Goal: Task Accomplishment & Management: Manage account settings

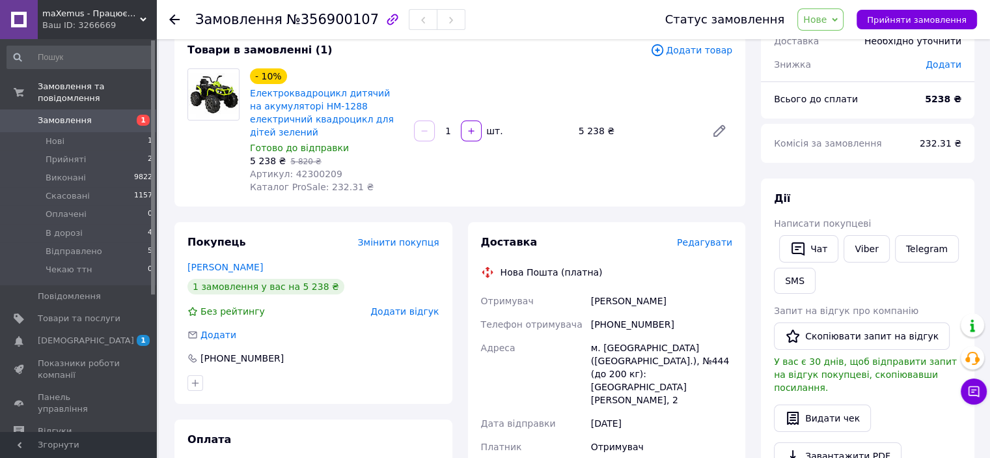
scroll to position [82, 0]
click at [63, 133] on li "Нові 1" at bounding box center [80, 141] width 160 height 18
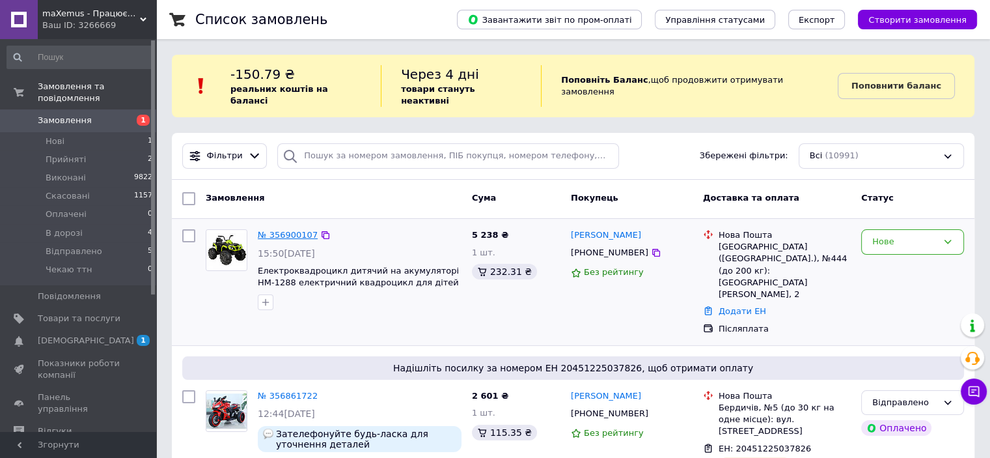
click at [284, 230] on link "№ 356900107" at bounding box center [288, 235] width 60 height 10
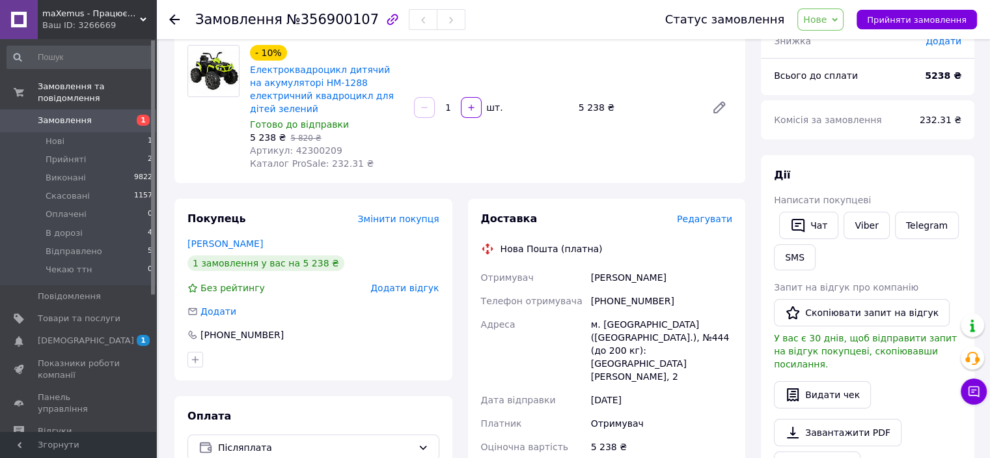
scroll to position [106, 0]
click at [810, 221] on button "Чат" at bounding box center [808, 224] width 59 height 27
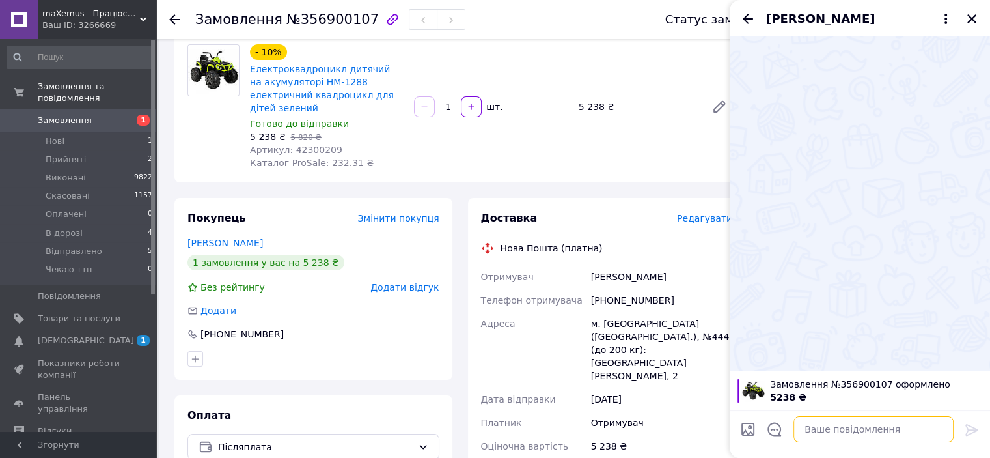
click at [830, 433] on textarea at bounding box center [873, 429] width 160 height 26
paste textarea "Вітаю! Так як вартість доставки 500 + гривень, при відправці наложкою ми беремо…"
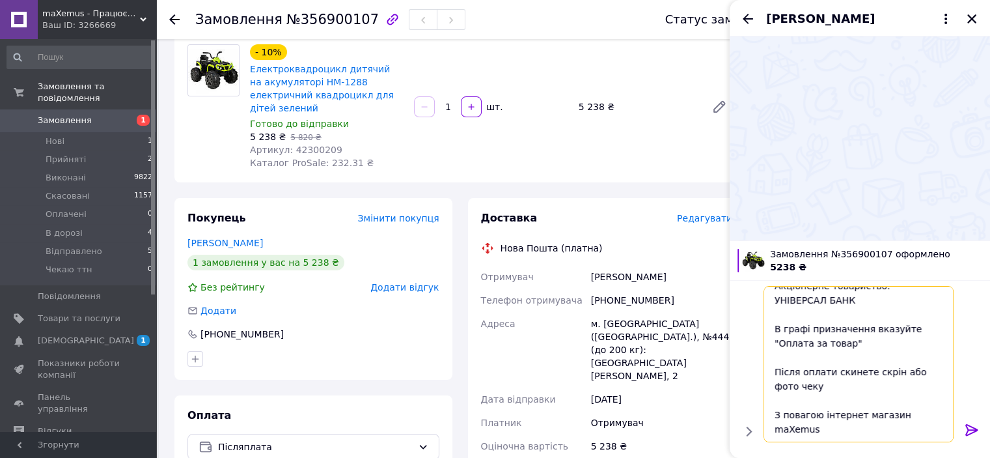
scroll to position [141, 0]
drag, startPoint x: 938, startPoint y: 431, endPoint x: 778, endPoint y: 426, distance: 160.2
click at [778, 426] on textarea "Вітаю! Так як вартість доставки 500 + гривень, при відправці наложкою ми беремо…" at bounding box center [860, 364] width 186 height 156
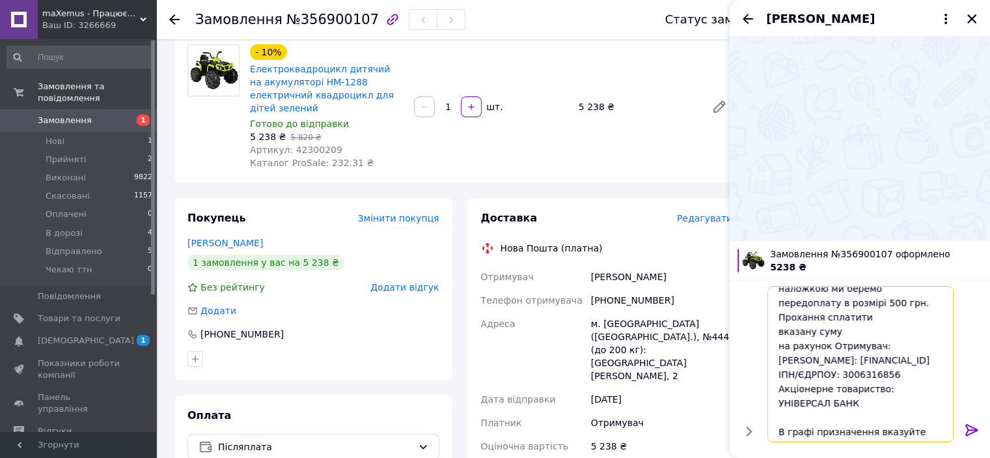
scroll to position [0, 0]
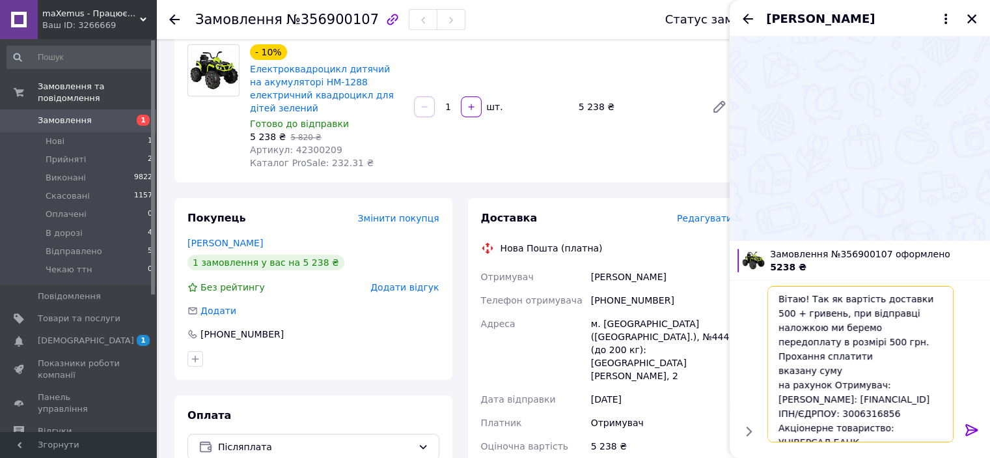
click at [908, 300] on textarea "Вітаю! Так як вартість доставки 500 + гривень, при відправці наложкою ми беремо…" at bounding box center [860, 364] width 186 height 156
click at [908, 326] on textarea "Вітаю! Так як вартість доставки 300 + гривень, при відправці наложкою ми беремо…" at bounding box center [860, 364] width 186 height 156
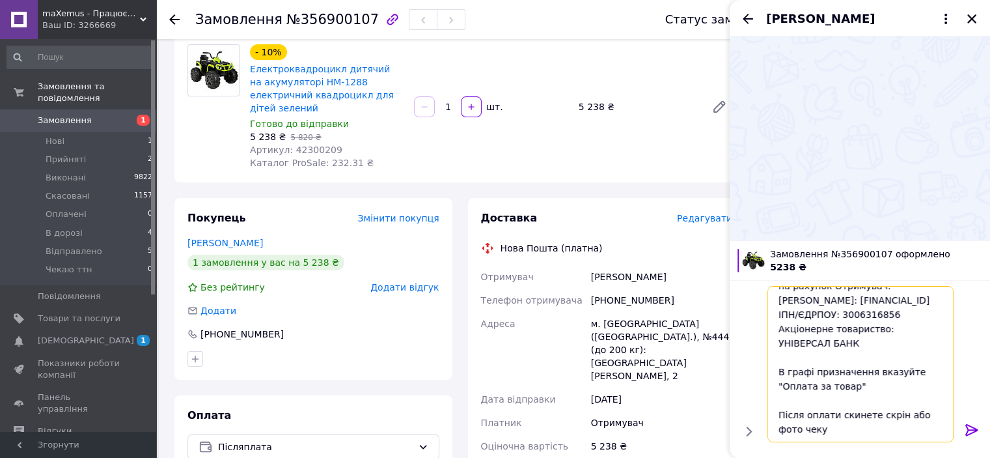
scroll to position [113, 0]
type textarea "Вітаю! Так як вартість доставки 300 + гривень, при відправці наложкою ми беремо…"
click at [971, 429] on icon at bounding box center [972, 430] width 16 height 16
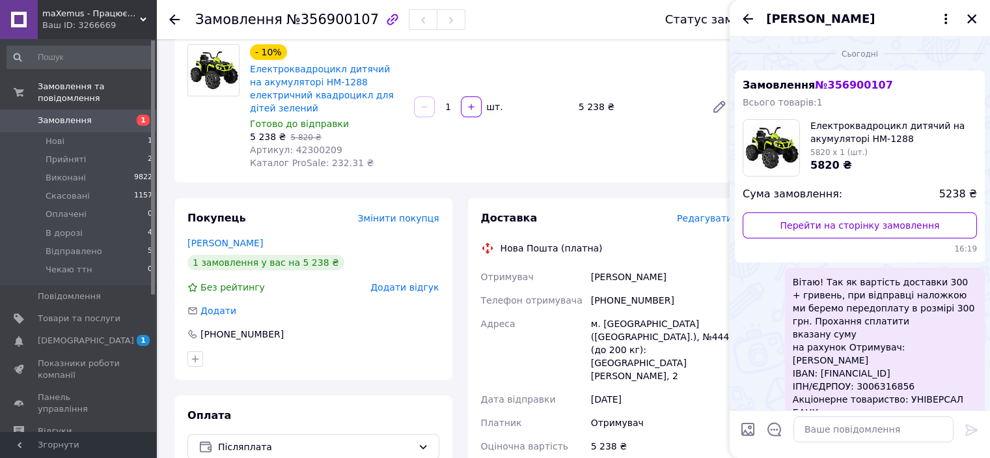
scroll to position [87, 0]
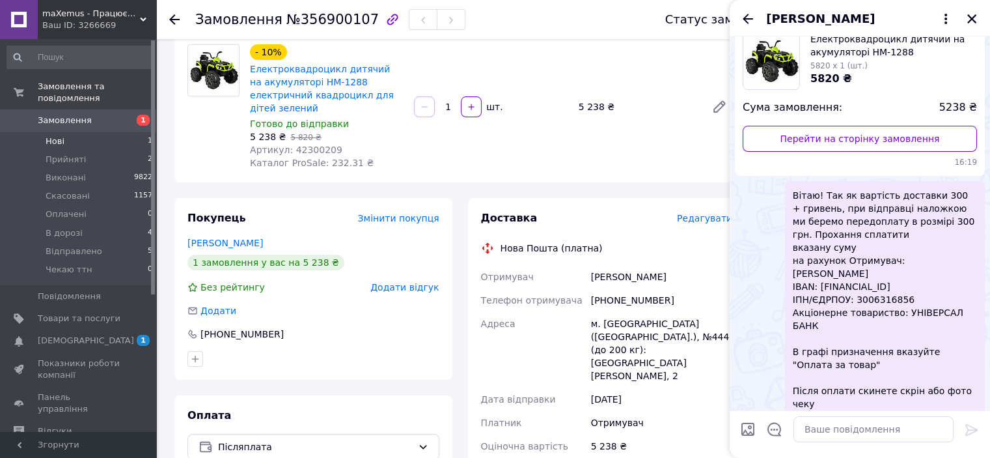
click at [74, 132] on li "Нові 1" at bounding box center [80, 141] width 160 height 18
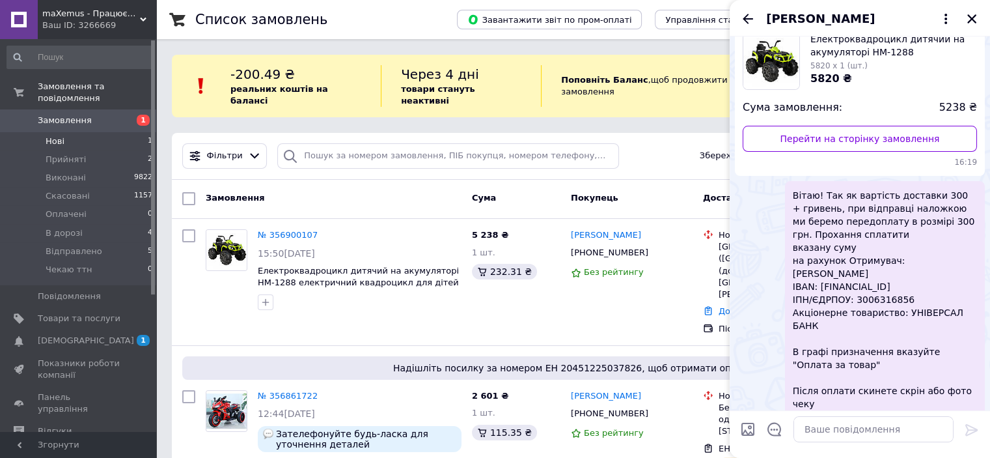
click at [74, 132] on li "Нові 1" at bounding box center [80, 141] width 160 height 18
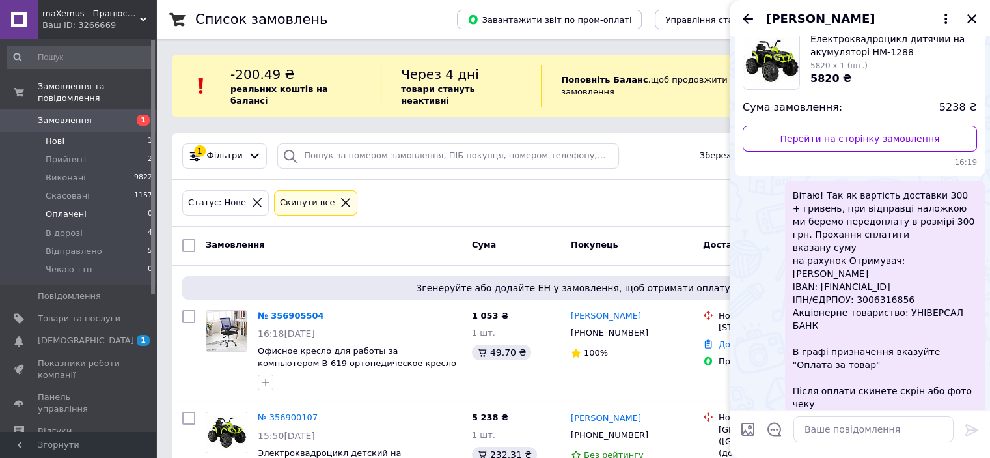
click at [72, 208] on span "Оплачені" at bounding box center [66, 214] width 41 height 12
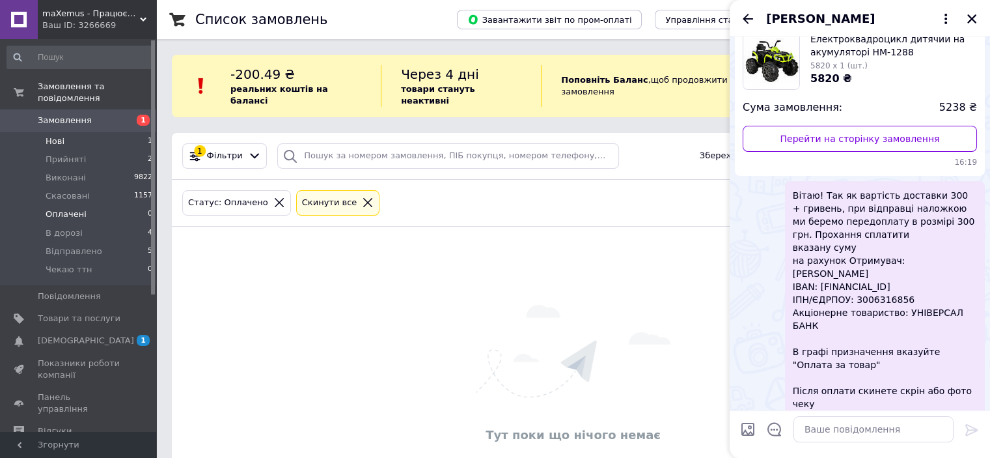
click at [67, 135] on li "Нові 1" at bounding box center [80, 141] width 160 height 18
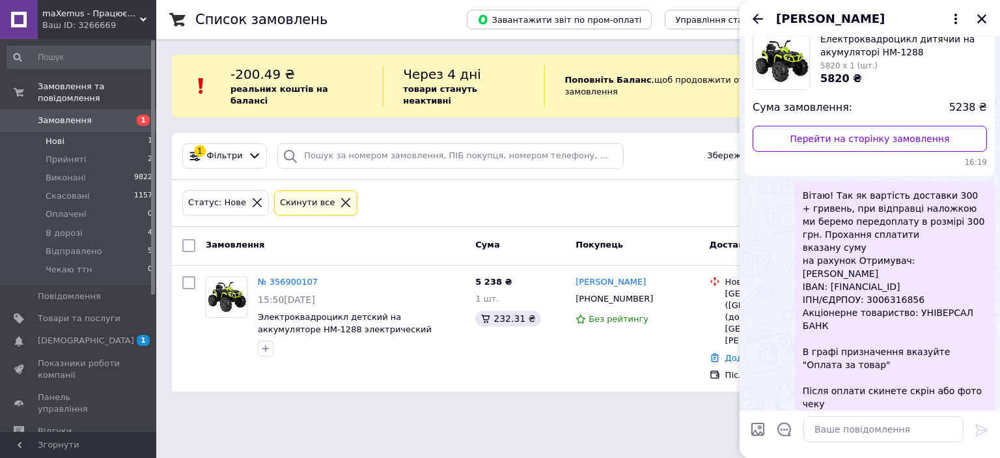
click at [977, 21] on icon "Закрити" at bounding box center [982, 19] width 12 height 12
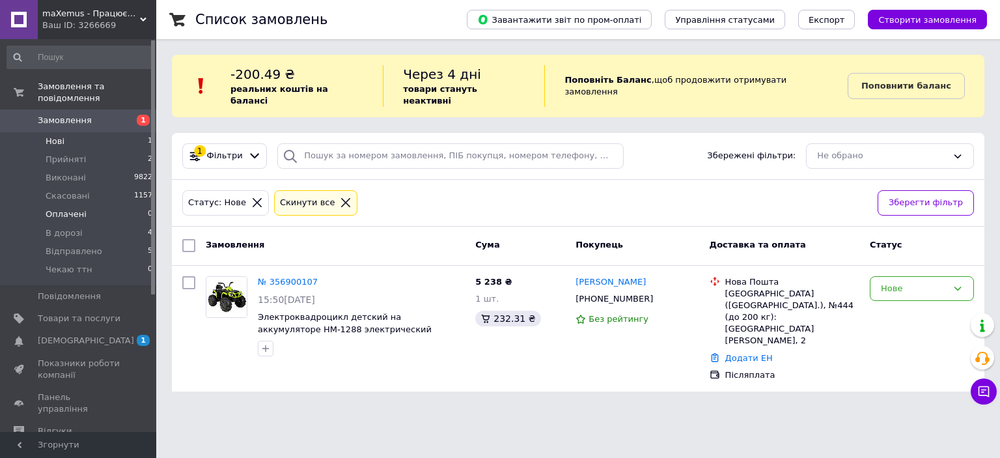
click at [76, 208] on span "Оплачені" at bounding box center [66, 214] width 41 height 12
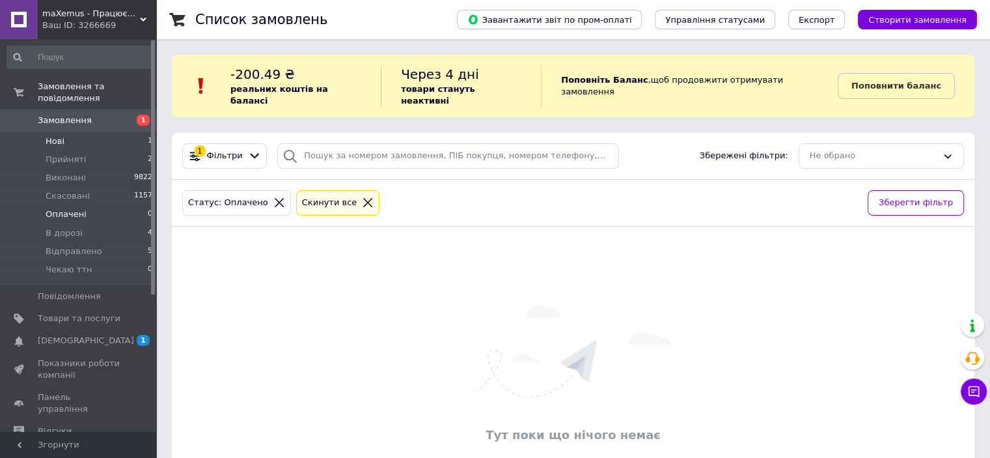
click at [70, 133] on li "Нові 1" at bounding box center [80, 141] width 160 height 18
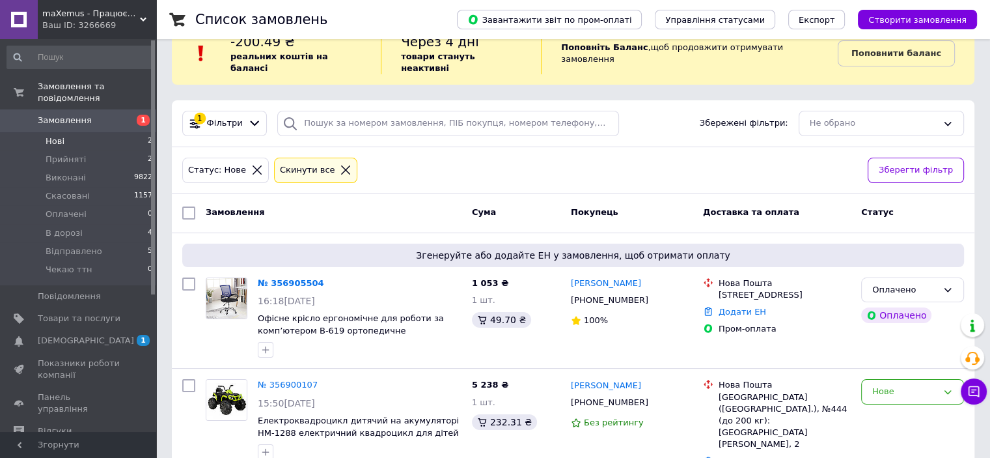
scroll to position [34, 0]
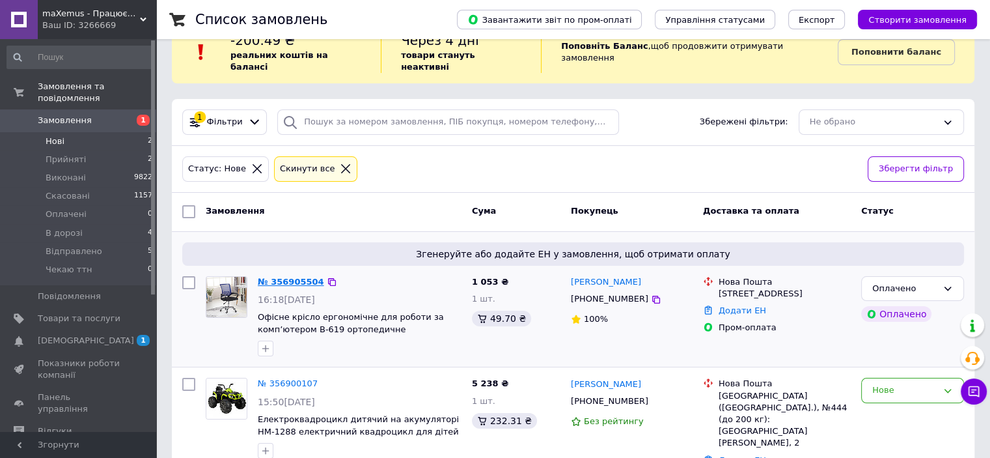
click at [279, 277] on link "№ 356905504" at bounding box center [291, 282] width 66 height 10
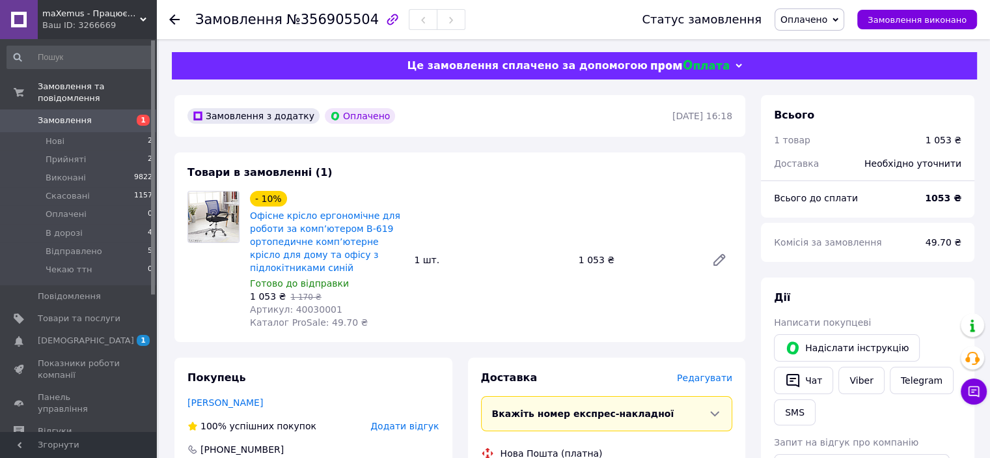
click at [817, 22] on span "Оплачено" at bounding box center [803, 19] width 47 height 10
click at [817, 40] on li "Прийнято" at bounding box center [810, 46] width 70 height 20
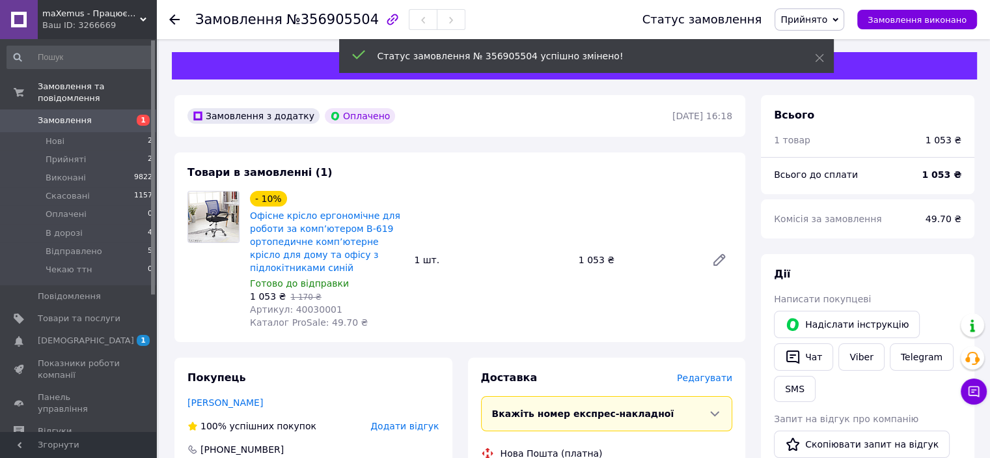
click at [827, 20] on span "Прийнято" at bounding box center [803, 19] width 47 height 10
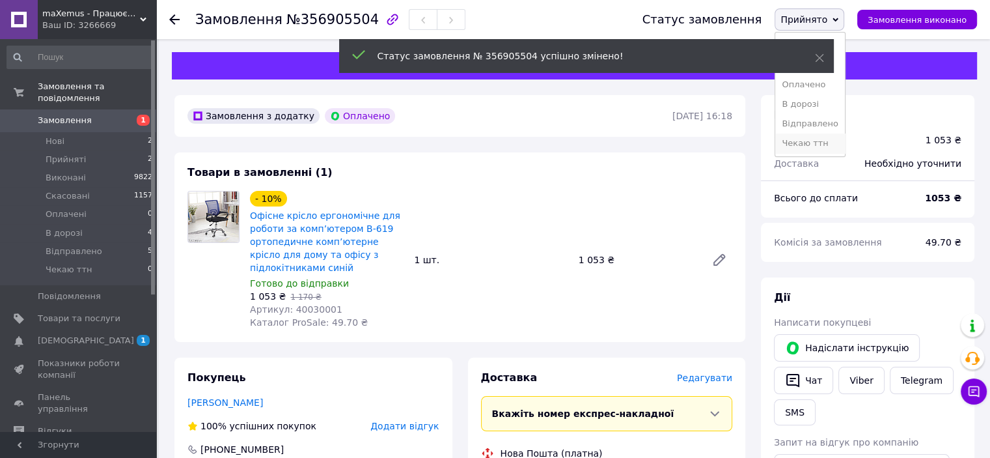
click at [815, 140] on li "Чекаю ттн" at bounding box center [810, 143] width 70 height 20
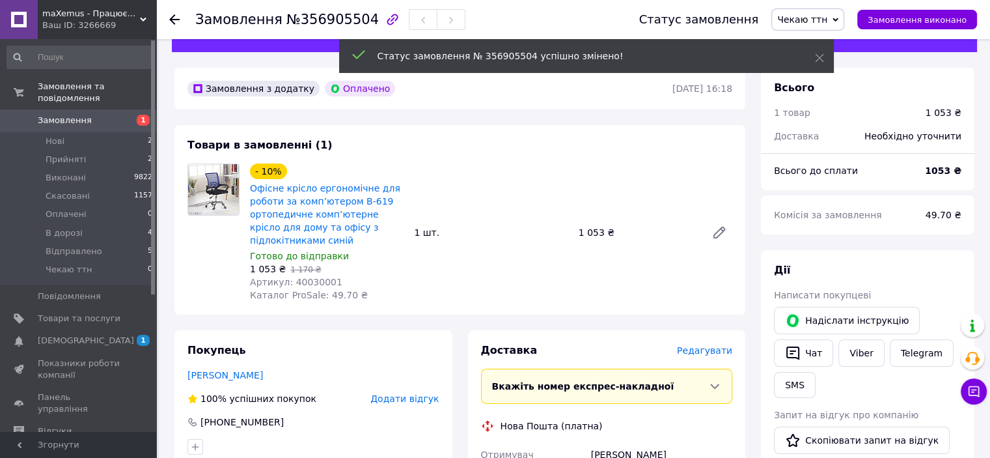
scroll to position [26, 0]
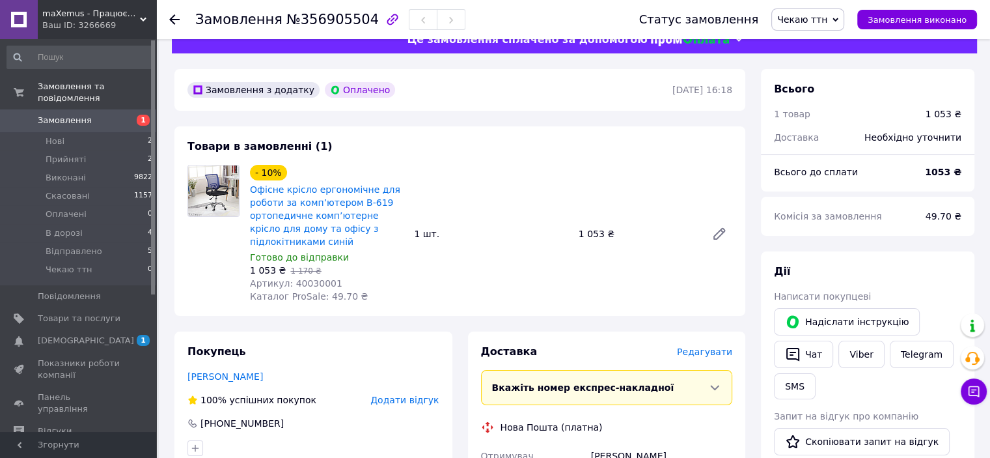
click at [315, 286] on span "Артикул: 40030001" at bounding box center [296, 283] width 92 height 10
copy span "40030001"
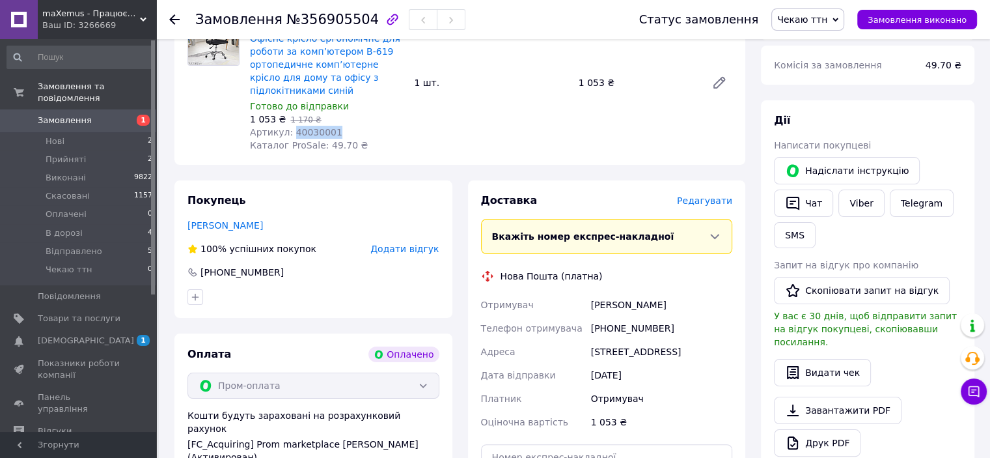
scroll to position [178, 0]
click at [601, 303] on div "Кузьменко Виктория" at bounding box center [661, 303] width 146 height 23
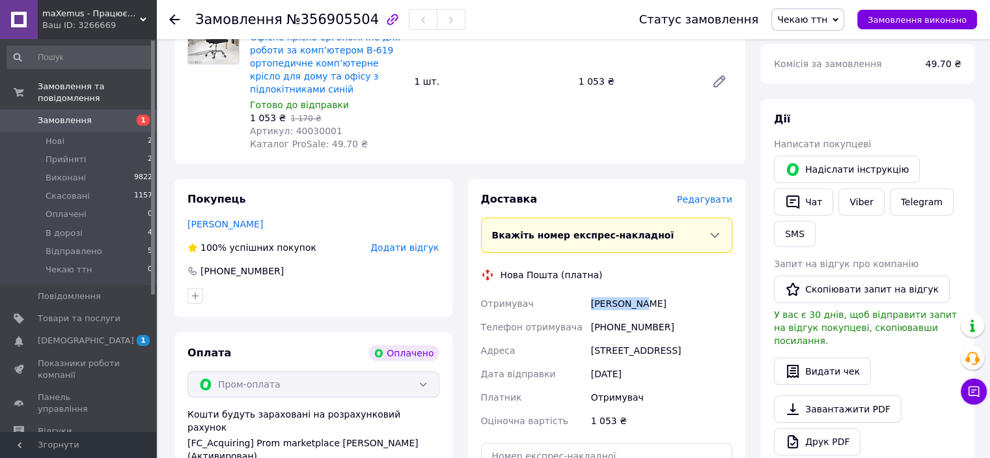
click at [601, 303] on div "Кузьменко Виктория" at bounding box center [661, 303] width 146 height 23
copy div "Кузьменко Виктория"
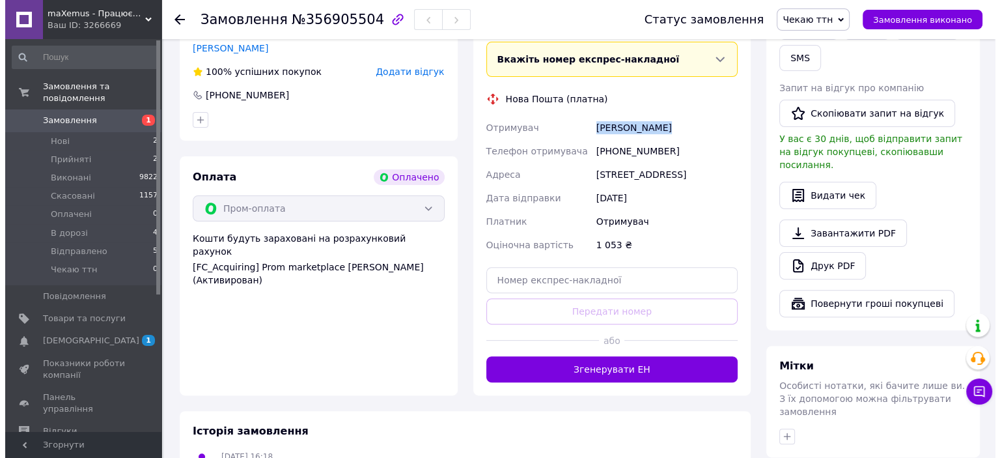
scroll to position [357, 0]
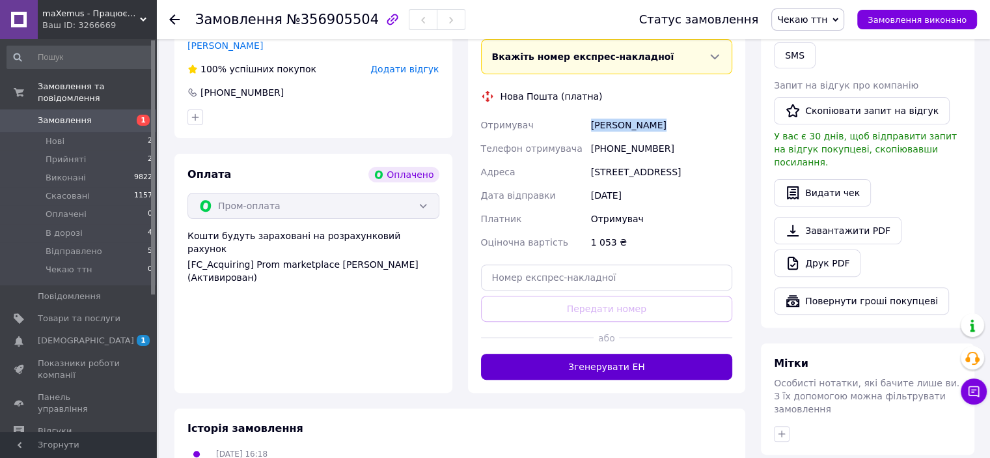
click at [605, 379] on button "Згенерувати ЕН" at bounding box center [607, 366] width 252 height 26
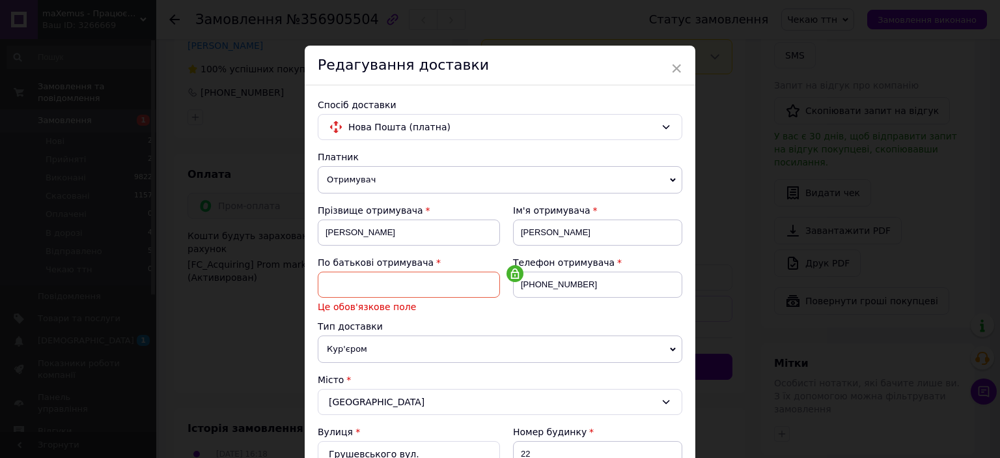
click at [411, 286] on input at bounding box center [409, 284] width 182 height 26
type input "к"
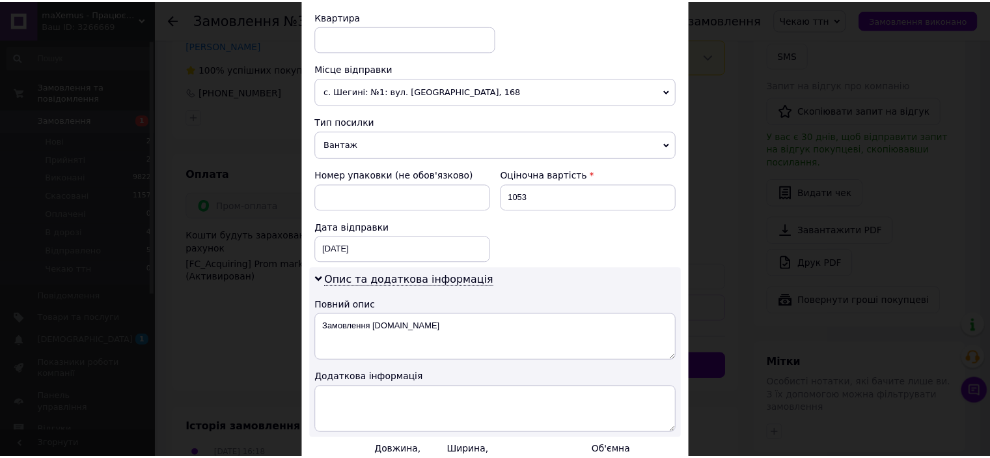
scroll to position [600, 0]
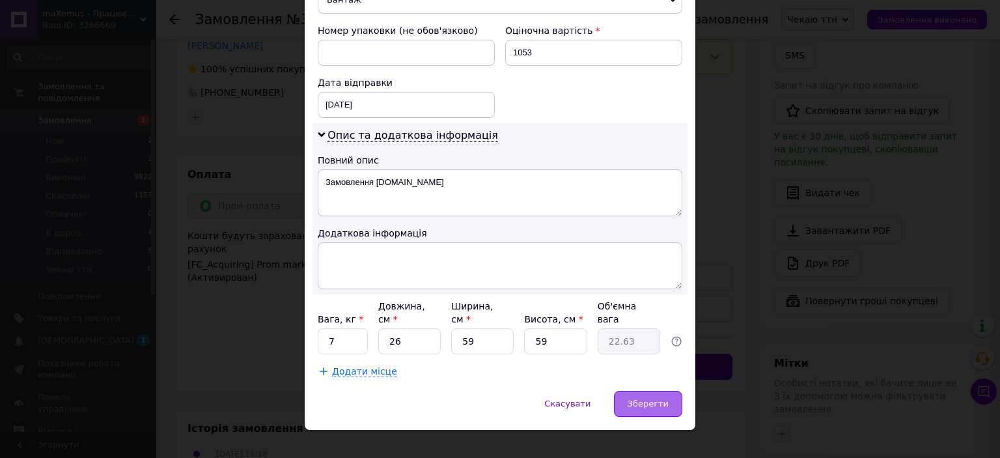
click at [643, 398] on span "Зберегти" at bounding box center [647, 403] width 41 height 10
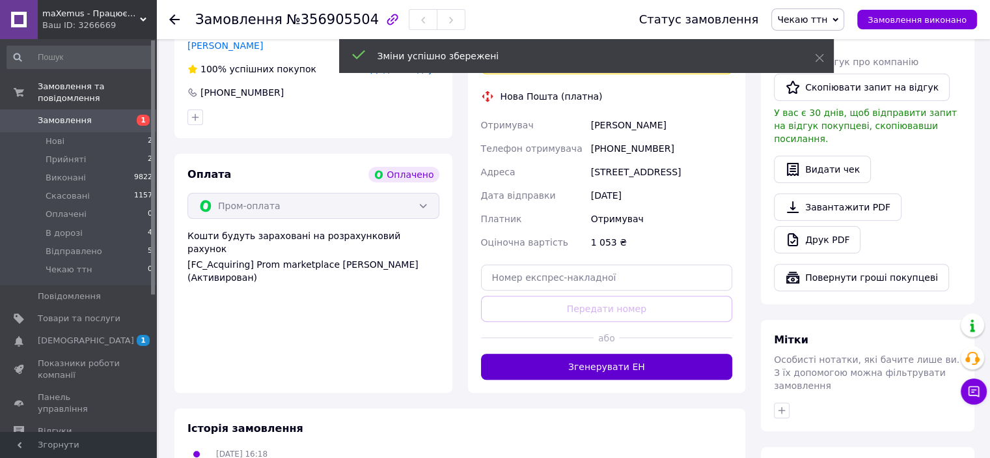
click at [575, 374] on button "Згенерувати ЕН" at bounding box center [607, 366] width 252 height 26
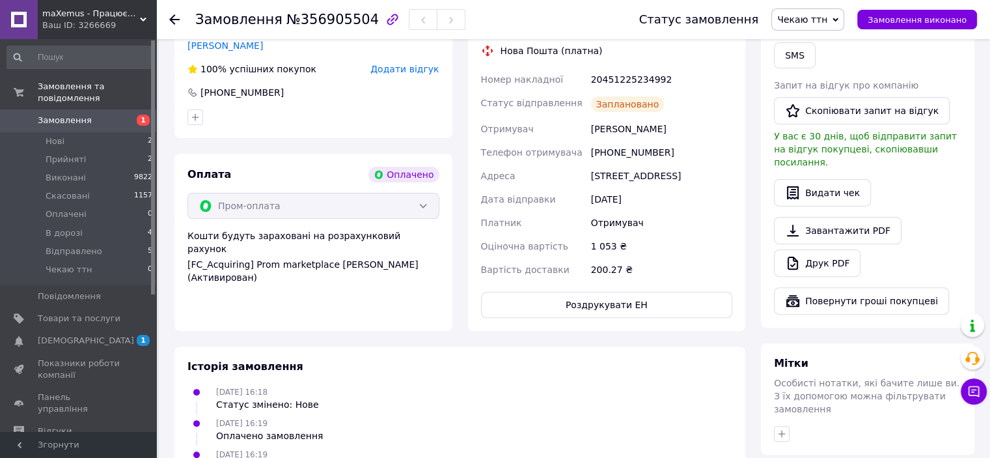
click at [607, 154] on div "[PHONE_NUMBER]" at bounding box center [661, 152] width 146 height 23
copy div "[PHONE_NUMBER]"
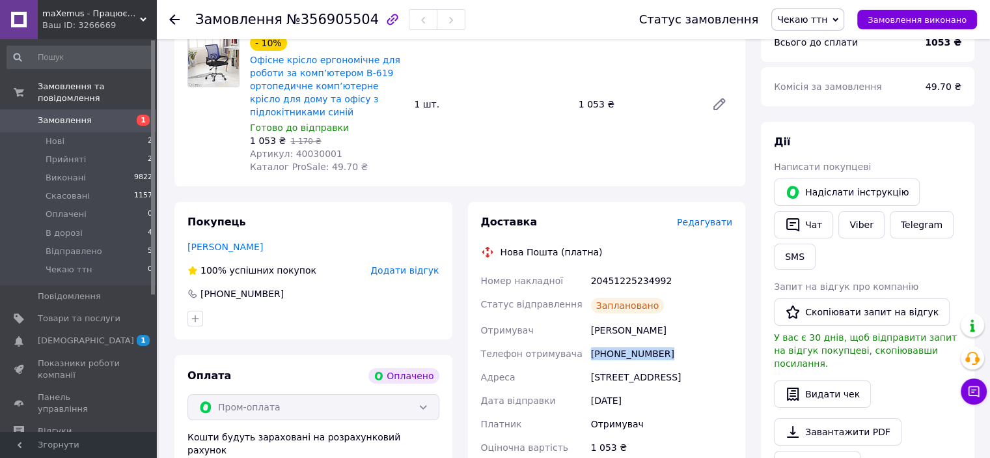
scroll to position [154, 0]
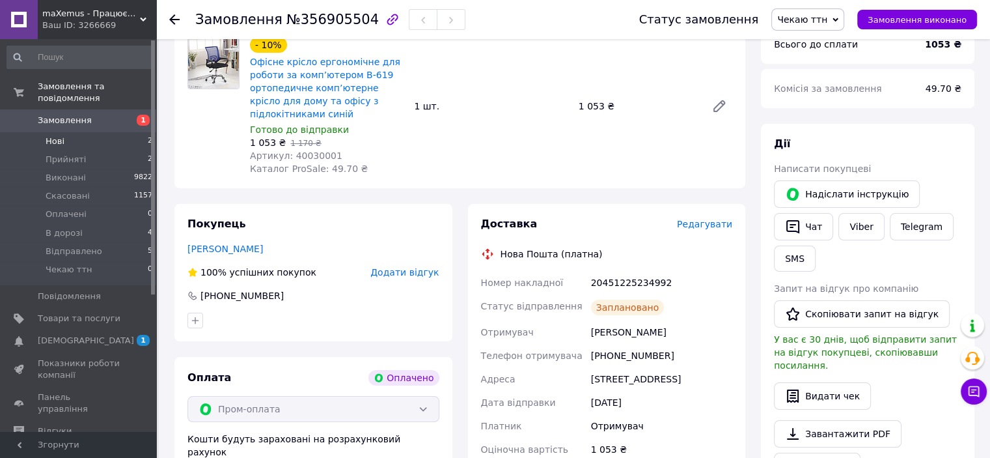
click at [77, 132] on li "Нові 2" at bounding box center [80, 141] width 160 height 18
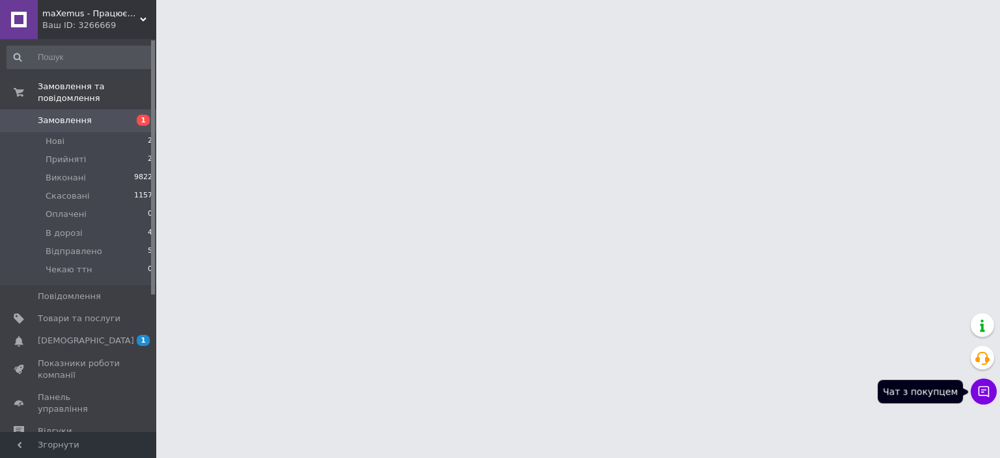
click at [979, 391] on icon at bounding box center [983, 391] width 13 height 13
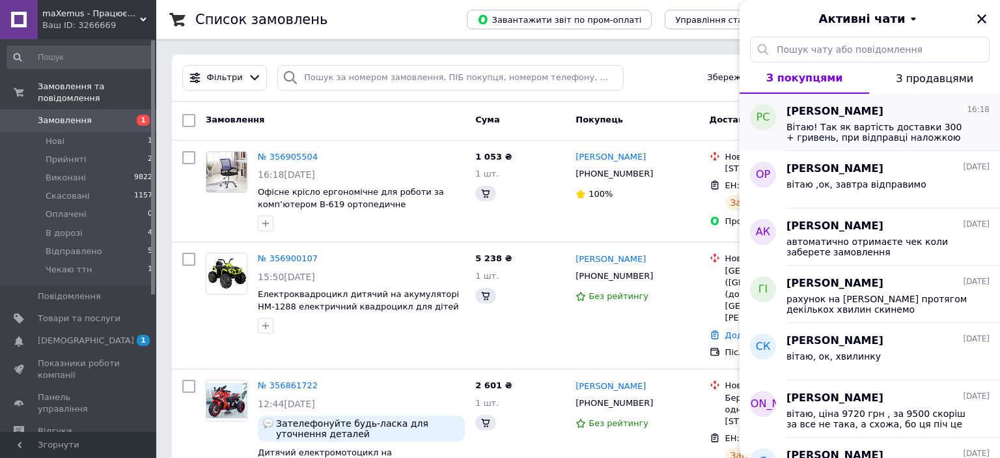
click at [908, 114] on div "Роман Соцький 16:18" at bounding box center [887, 111] width 203 height 15
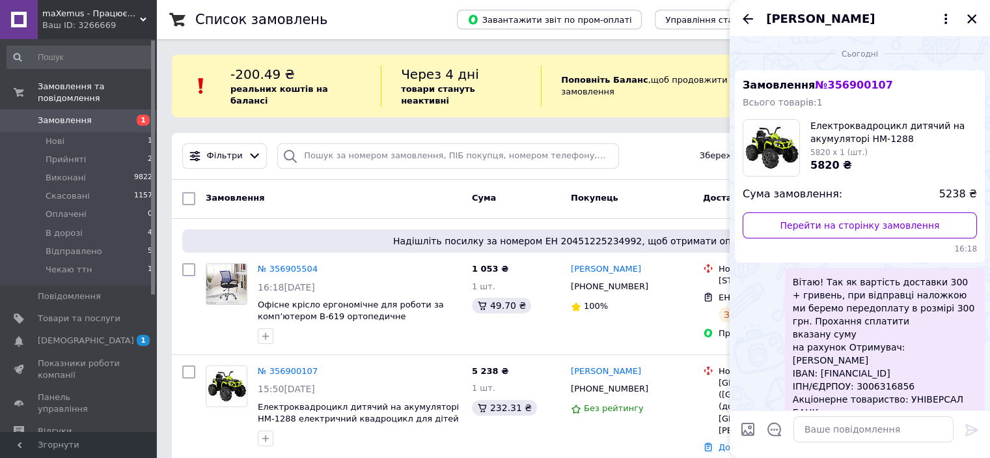
scroll to position [87, 0]
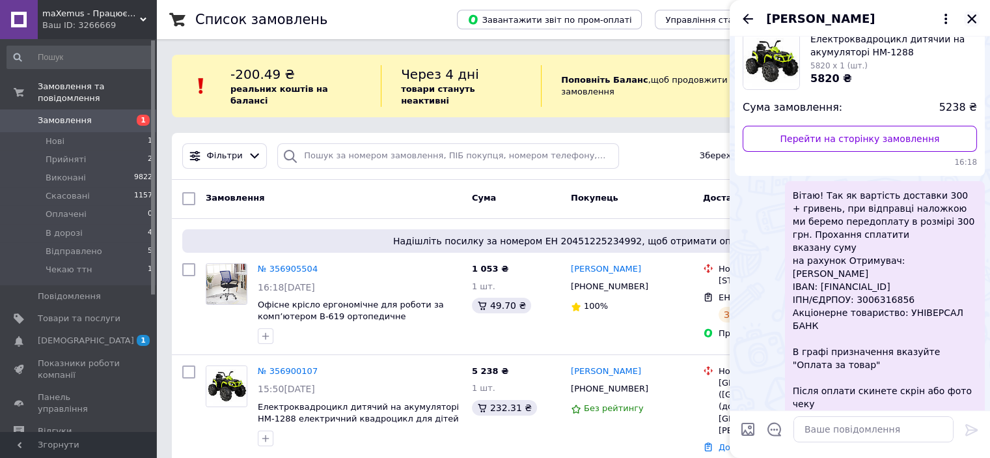
click at [972, 20] on icon "Закрити" at bounding box center [971, 18] width 9 height 9
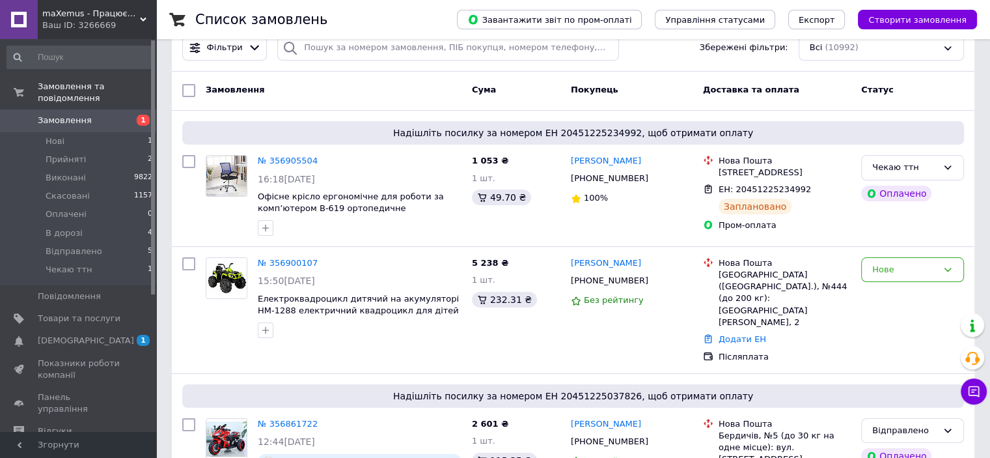
scroll to position [150, 0]
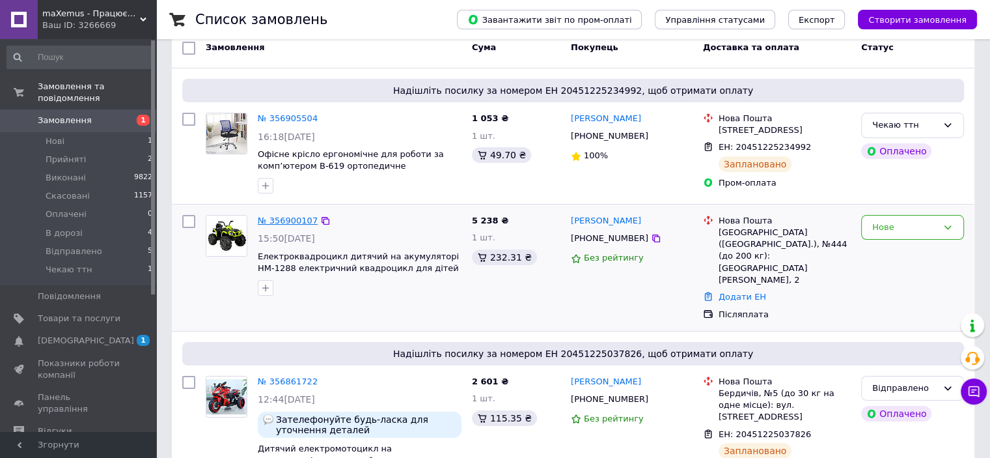
click at [278, 215] on link "№ 356900107" at bounding box center [288, 220] width 60 height 10
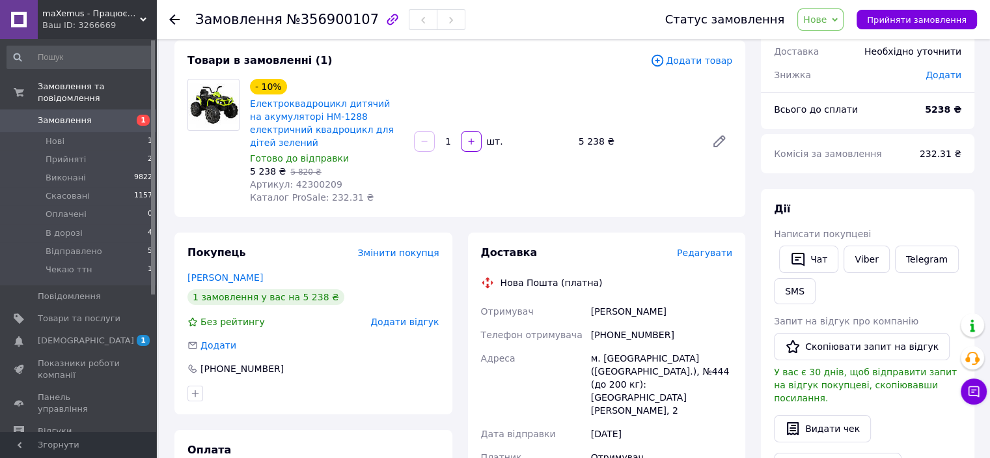
scroll to position [70, 0]
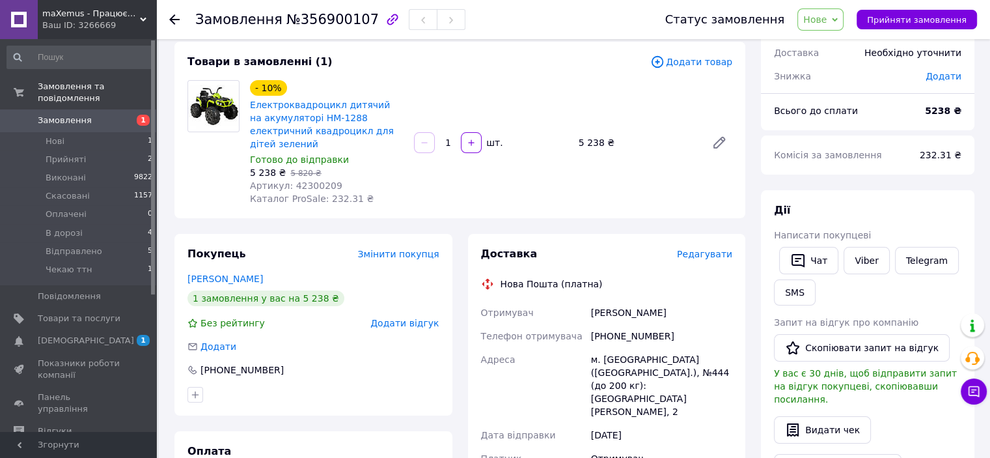
click at [308, 180] on span "Артикул: 42300209" at bounding box center [296, 185] width 92 height 10
copy span "42300209"
click at [619, 208] on div "Замовлення з додатку 12.08.2025 | 15:50 Товари в замовленні (1) Додати товар - …" at bounding box center [460, 429] width 586 height 890
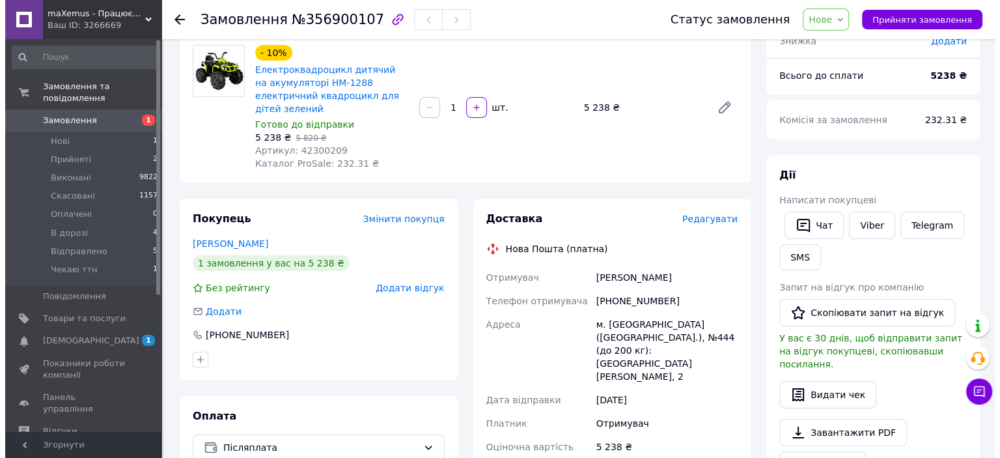
scroll to position [100, 0]
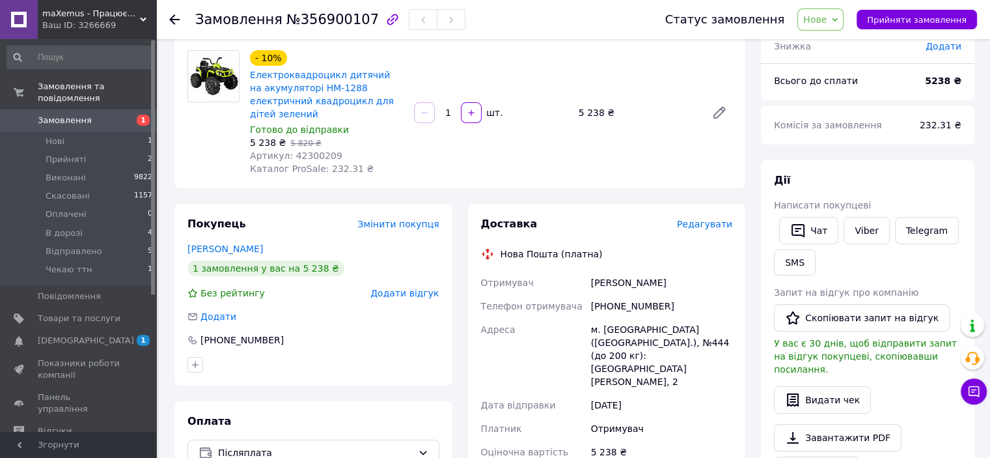
click at [310, 150] on span "Артикул: 42300209" at bounding box center [296, 155] width 92 height 10
copy span "42300209"
click at [692, 219] on span "Редагувати" at bounding box center [704, 224] width 55 height 10
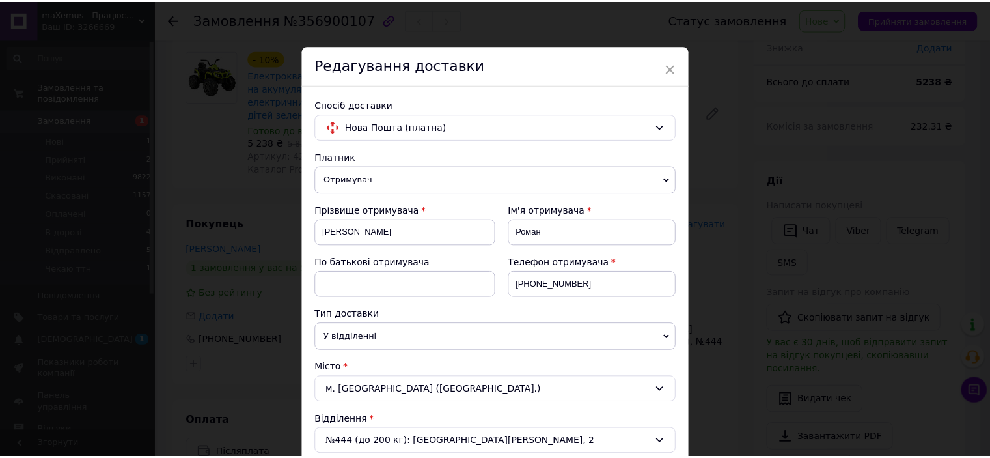
scroll to position [531, 0]
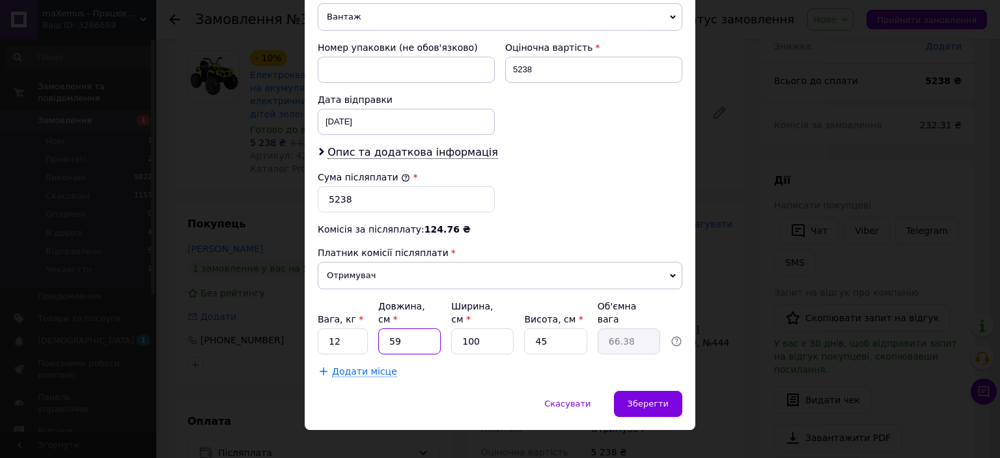
click at [396, 328] on input "59" at bounding box center [409, 341] width 62 height 26
type input "1"
type input "1.13"
type input "10"
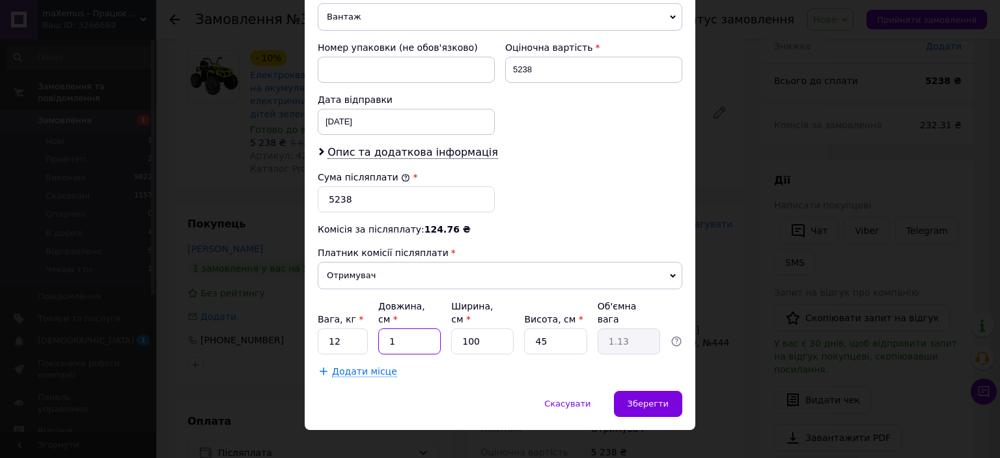
type input "11.25"
type input "107"
type input "120.38"
type input "107"
click at [471, 328] on input "100" at bounding box center [482, 341] width 62 height 26
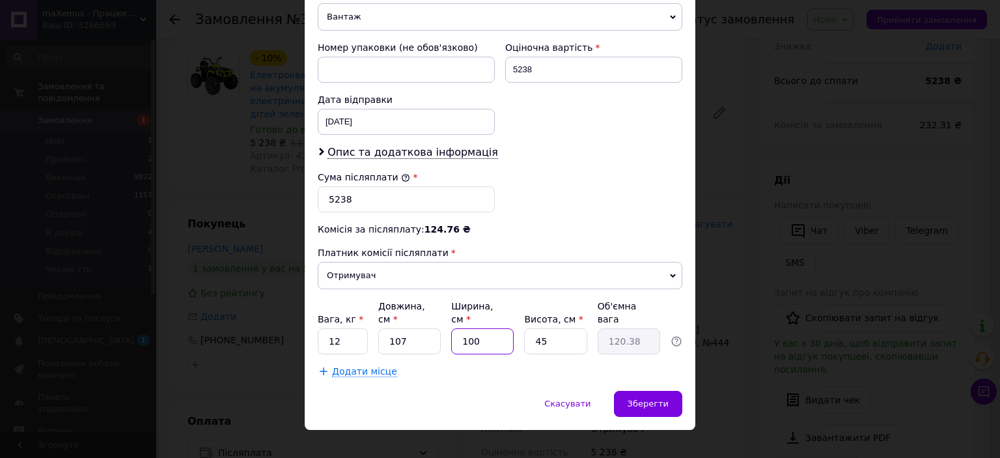
click at [471, 328] on input "100" at bounding box center [482, 341] width 62 height 26
type input "6"
type input "7.22"
type input "63"
type input "75.84"
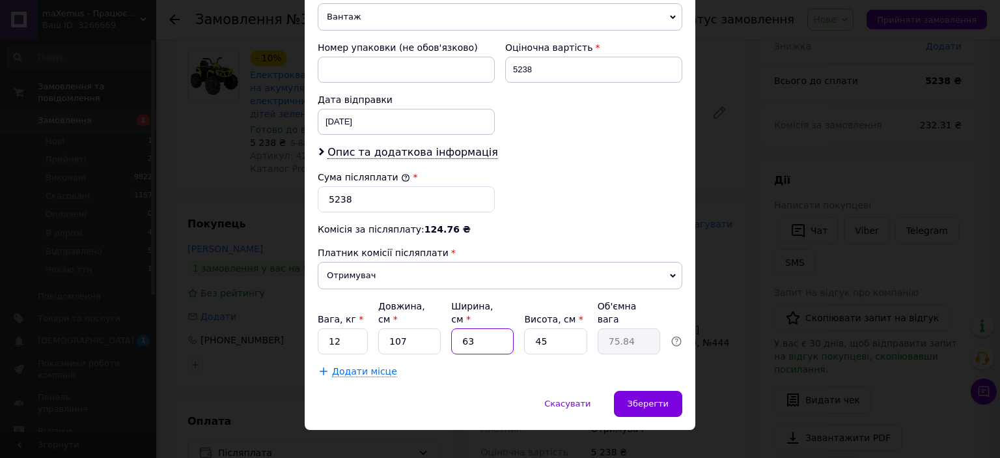
type input "63"
click at [539, 328] on input "45" at bounding box center [555, 341] width 62 height 26
type input "3"
type input "5.06"
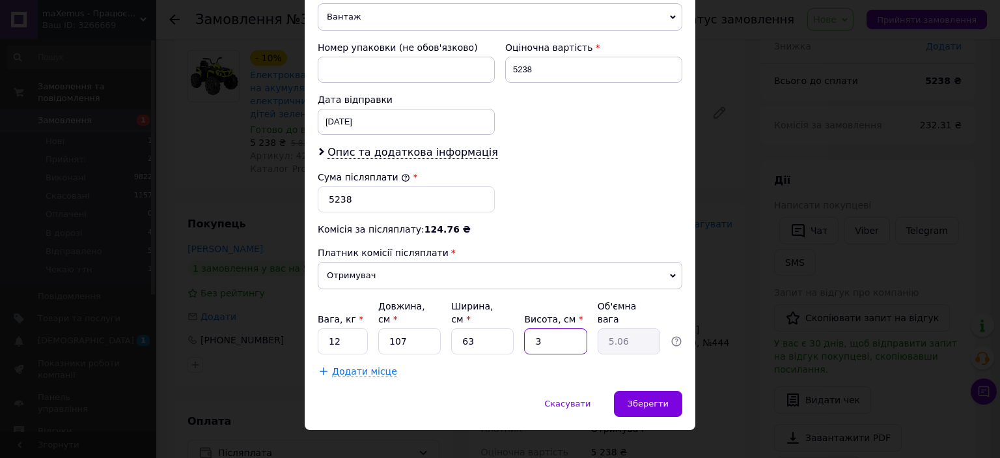
type input "39"
type input "65.72"
type input "39"
click at [640, 398] on span "Зберегти" at bounding box center [647, 403] width 41 height 10
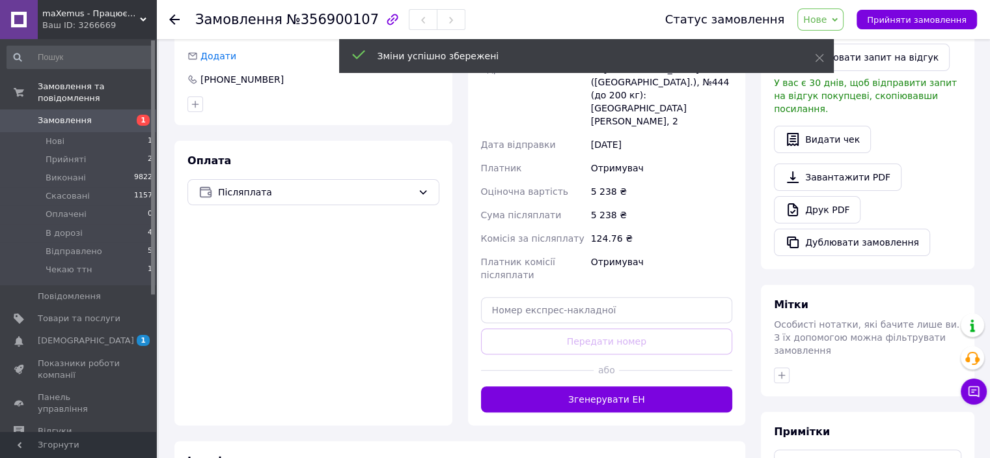
scroll to position [366, 0]
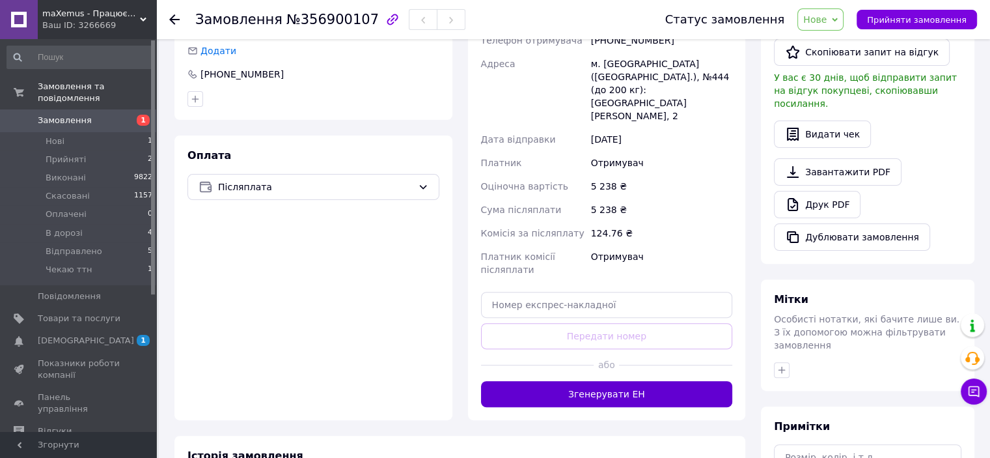
click at [565, 381] on button "Згенерувати ЕН" at bounding box center [607, 394] width 252 height 26
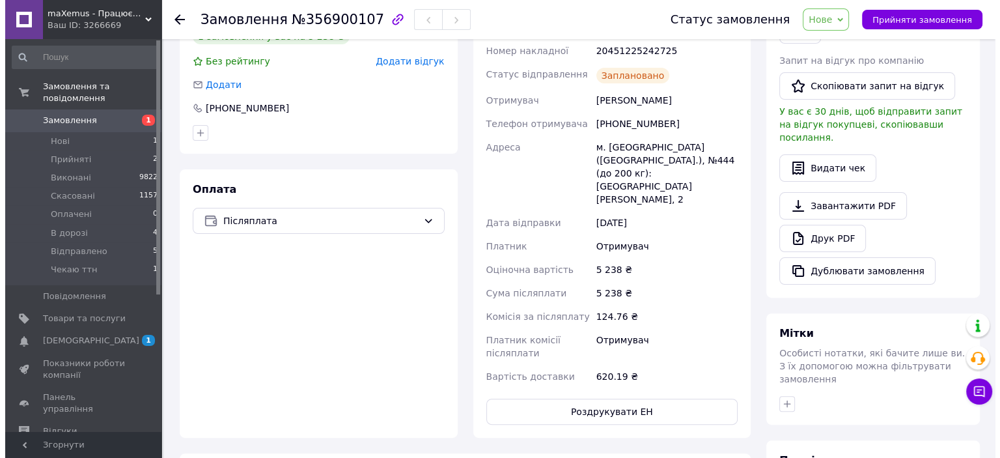
scroll to position [215, 0]
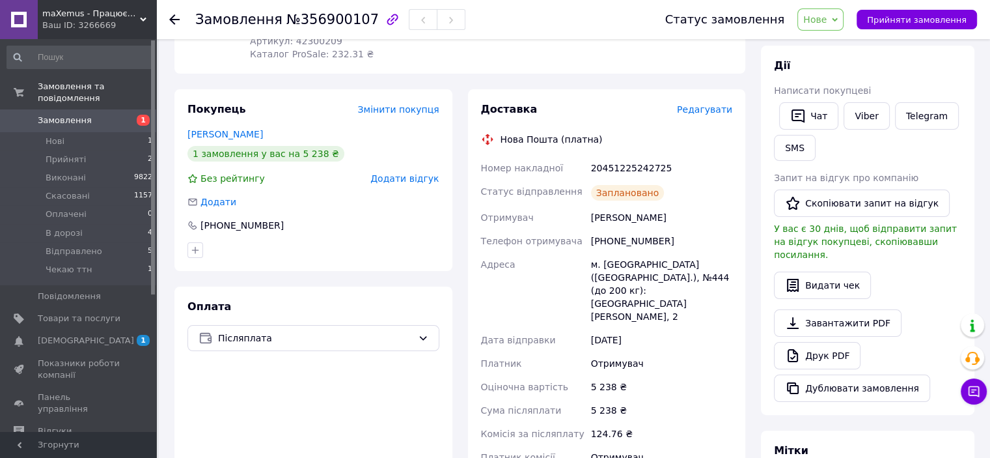
click at [702, 104] on span "Редагувати" at bounding box center [704, 109] width 55 height 10
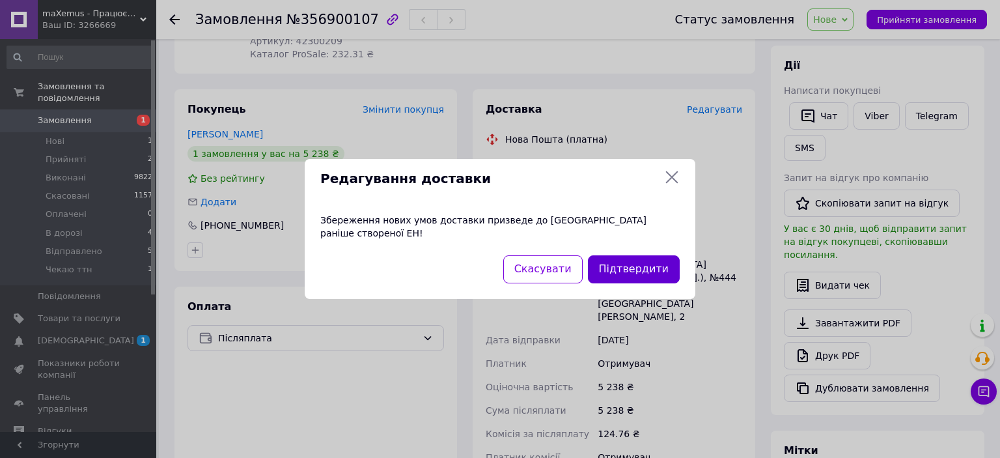
click at [632, 260] on button "Підтвердити" at bounding box center [634, 269] width 92 height 28
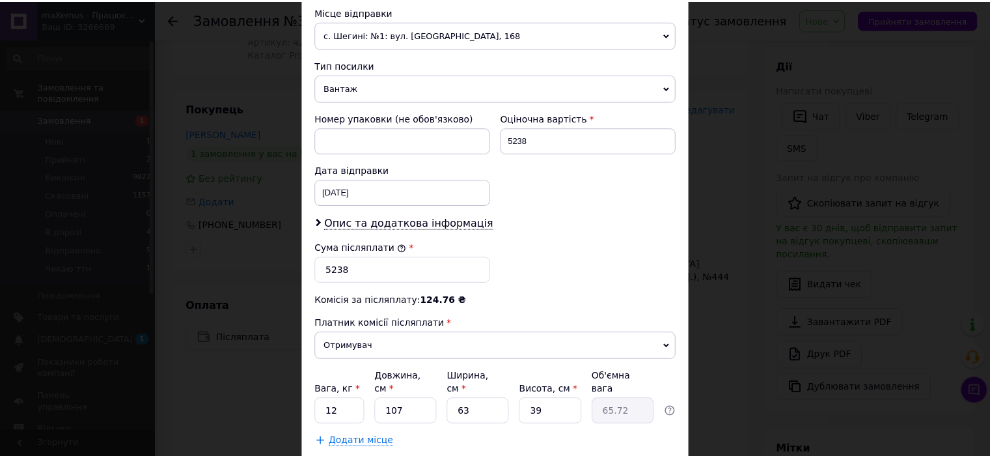
scroll to position [531, 0]
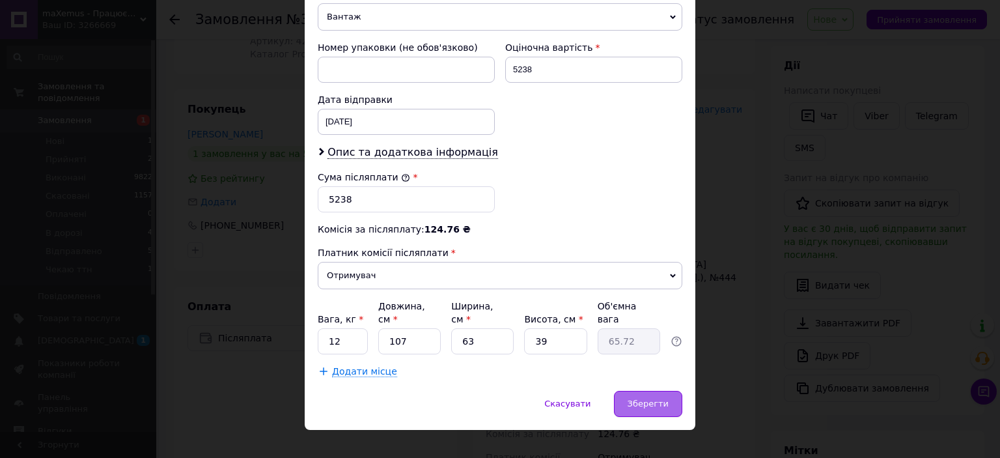
click at [641, 398] on span "Зберегти" at bounding box center [647, 403] width 41 height 10
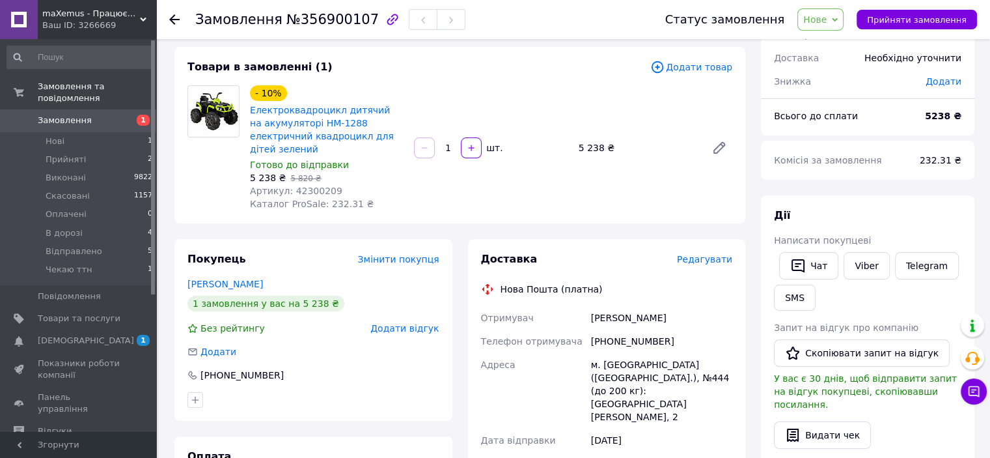
scroll to position [62, 0]
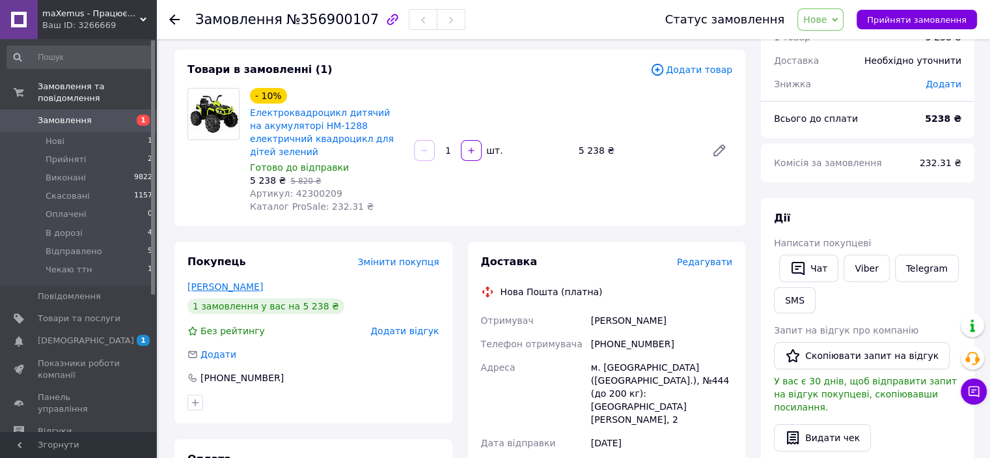
click at [226, 281] on link "[PERSON_NAME]" at bounding box center [224, 286] width 75 height 10
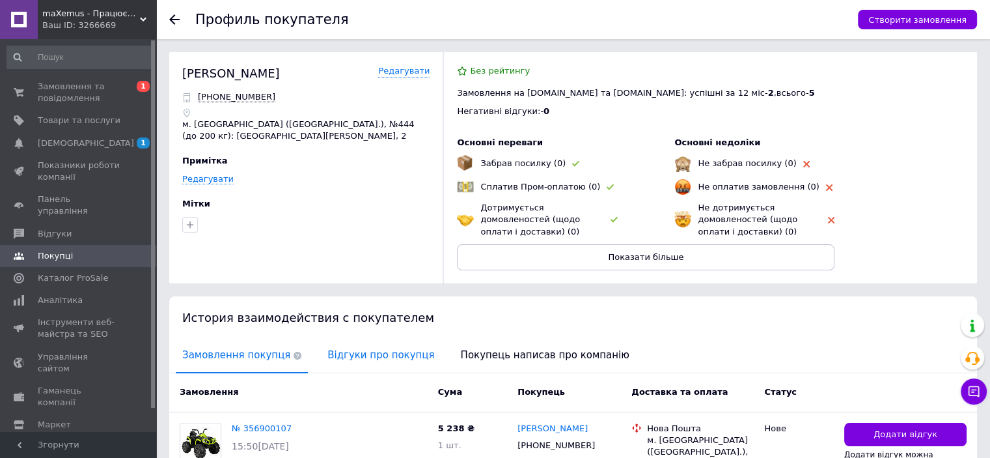
click at [357, 356] on span "Відгуки про покупця" at bounding box center [381, 354] width 120 height 33
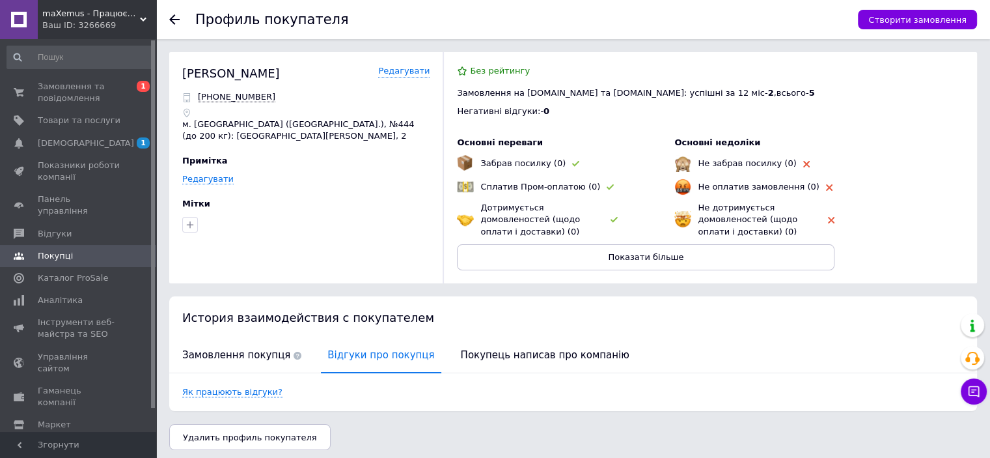
scroll to position [5, 0]
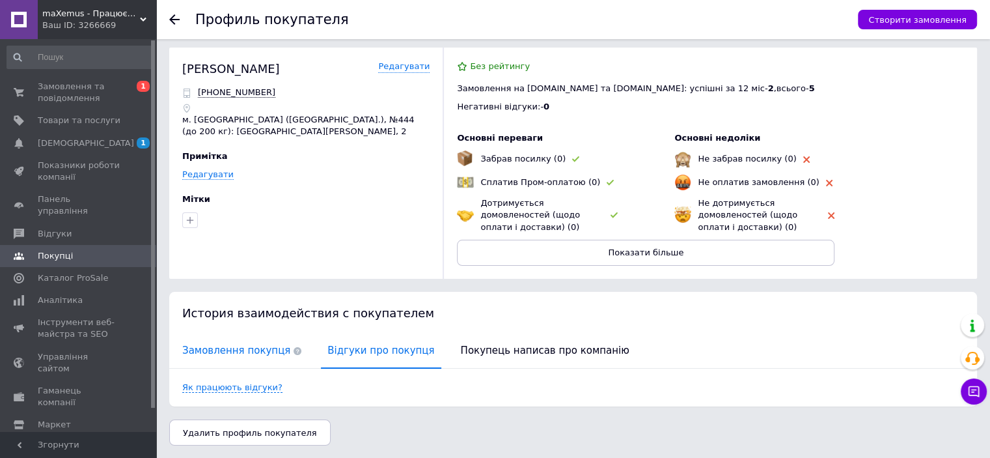
click at [260, 355] on span "Замовлення покупця" at bounding box center [242, 350] width 132 height 33
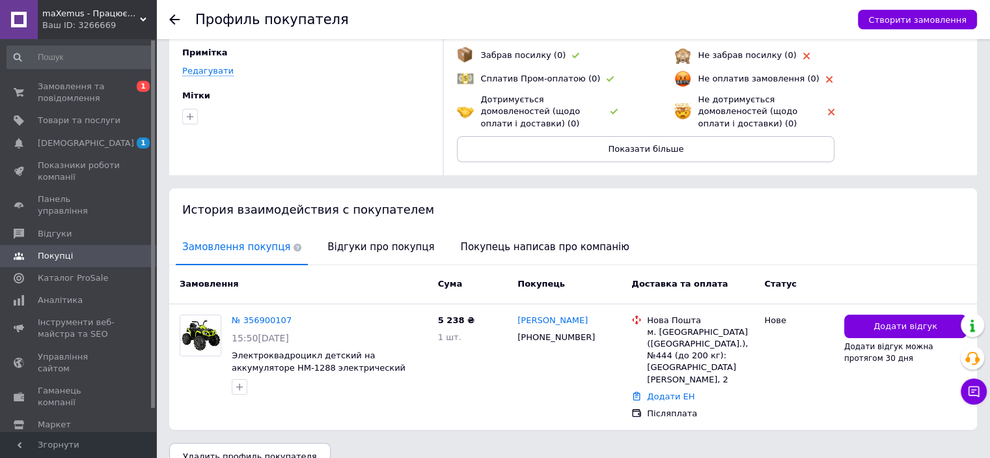
scroll to position [0, 0]
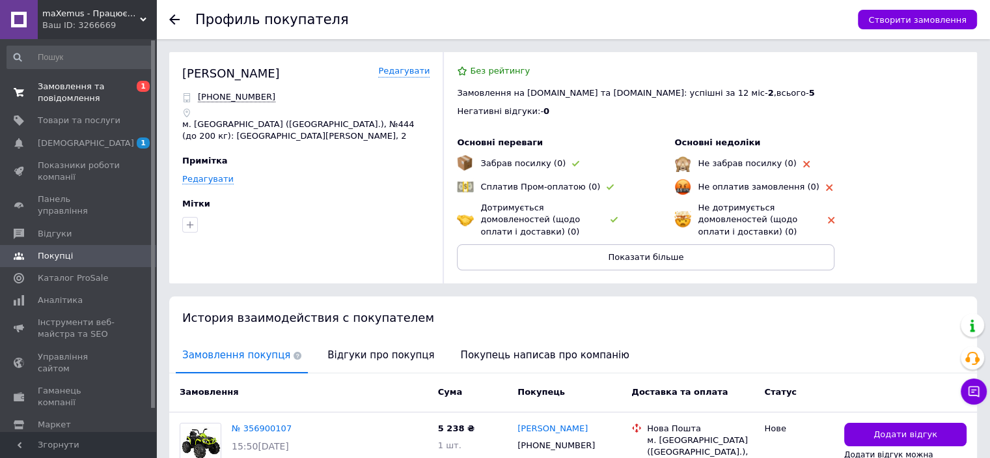
click at [77, 95] on span "Замовлення та повідомлення" at bounding box center [79, 92] width 83 height 23
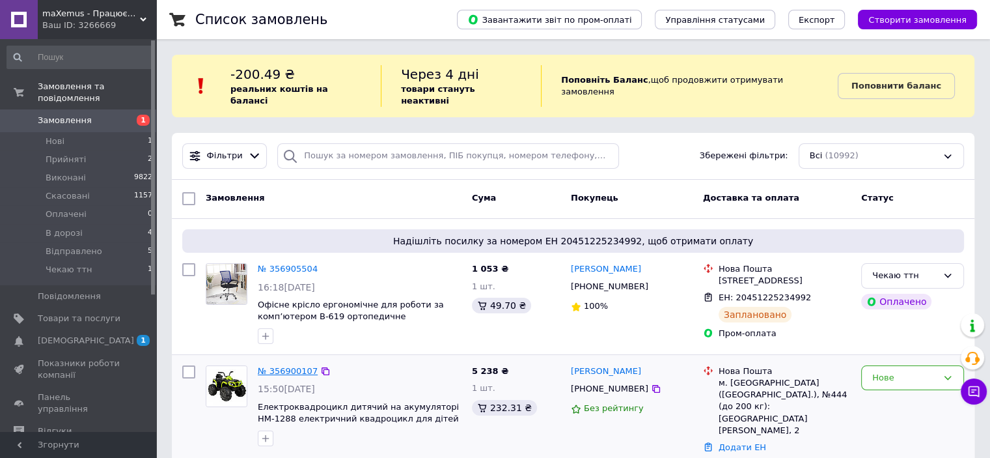
click at [271, 366] on link "№ 356900107" at bounding box center [288, 371] width 60 height 10
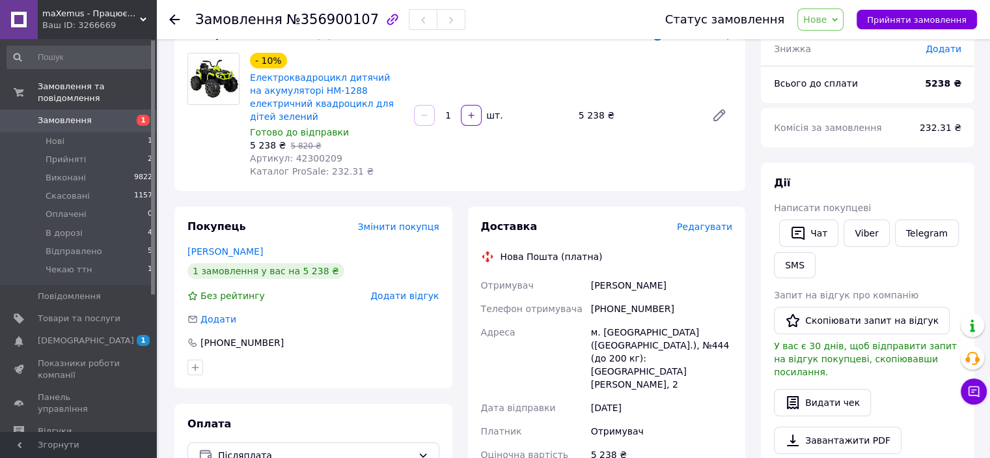
scroll to position [83, 0]
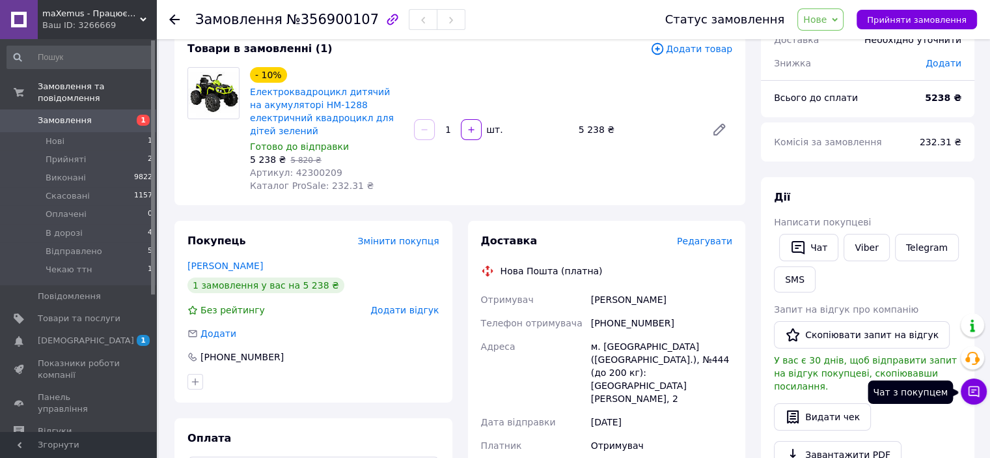
click at [973, 392] on icon at bounding box center [973, 391] width 13 height 13
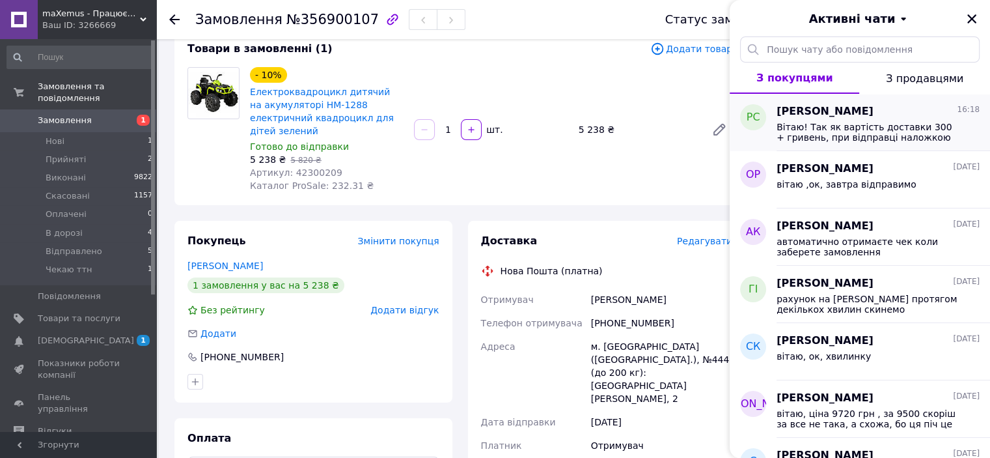
click at [894, 128] on span "Вітаю! Так як вартість доставки 300 + гривень, при відправці наложкою ми беремо…" at bounding box center [868, 132] width 185 height 21
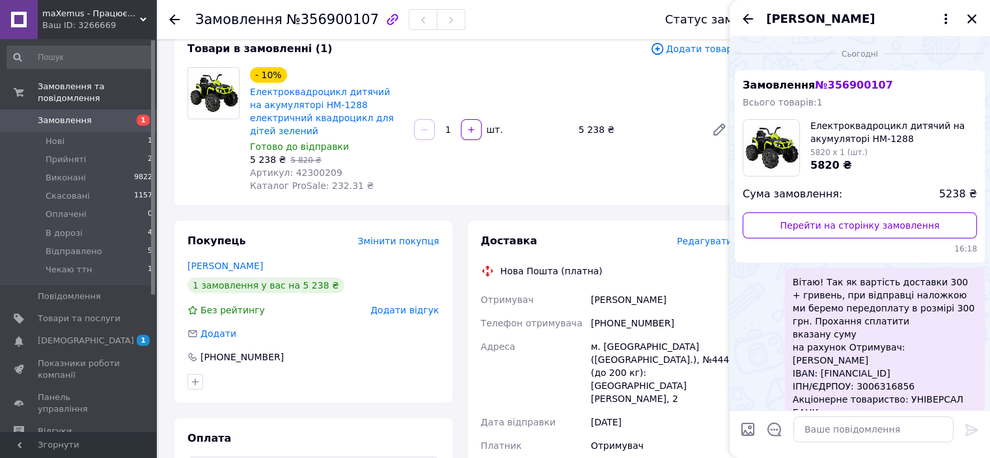
scroll to position [87, 0]
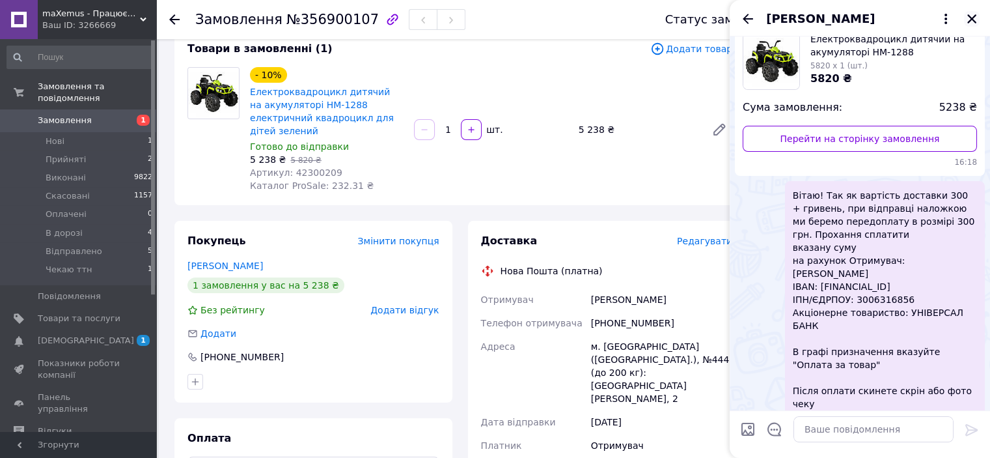
click at [971, 20] on icon "Закрити" at bounding box center [972, 19] width 12 height 12
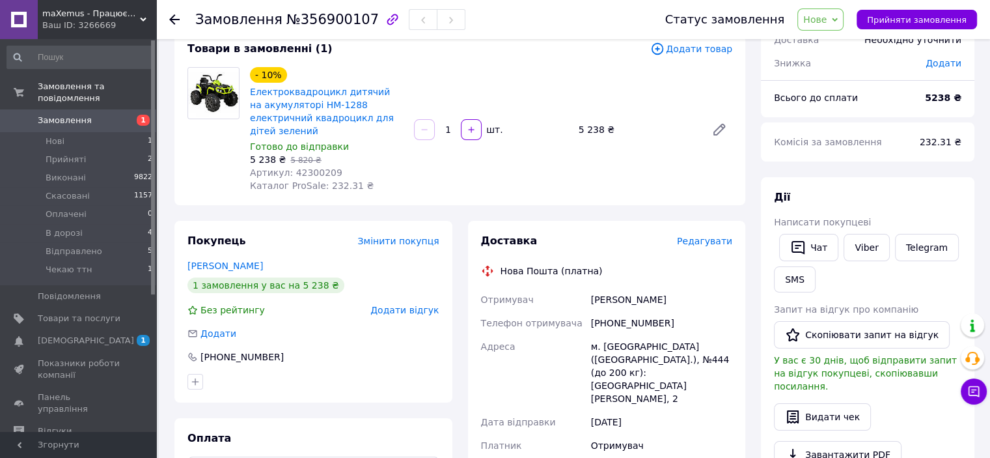
click at [608, 270] on div "Доставка Редагувати Нова Пошта (платна) Отримувач Соцький Роман Телефон отримув…" at bounding box center [607, 462] width 252 height 456
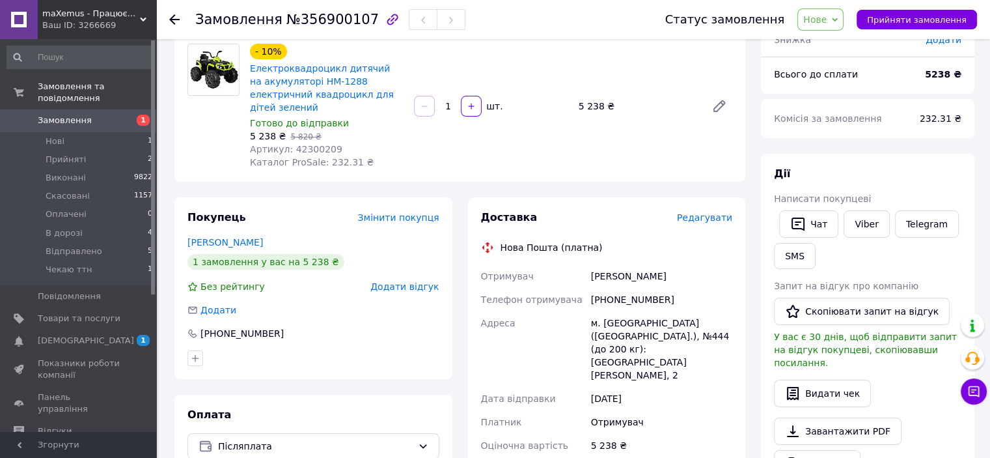
scroll to position [106, 0]
click at [975, 396] on icon at bounding box center [973, 391] width 13 height 13
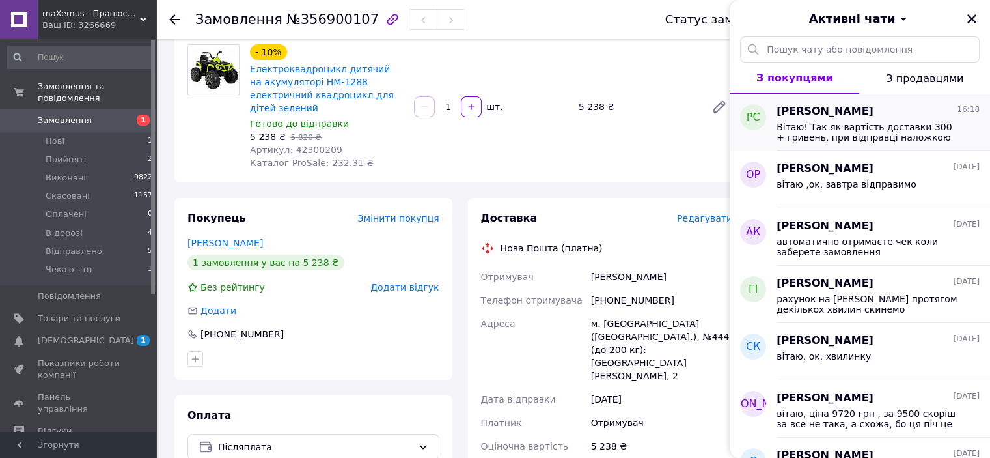
click at [838, 137] on span "Вітаю! Так як вартість доставки 300 + гривень, при відправці наложкою ми беремо…" at bounding box center [868, 132] width 185 height 21
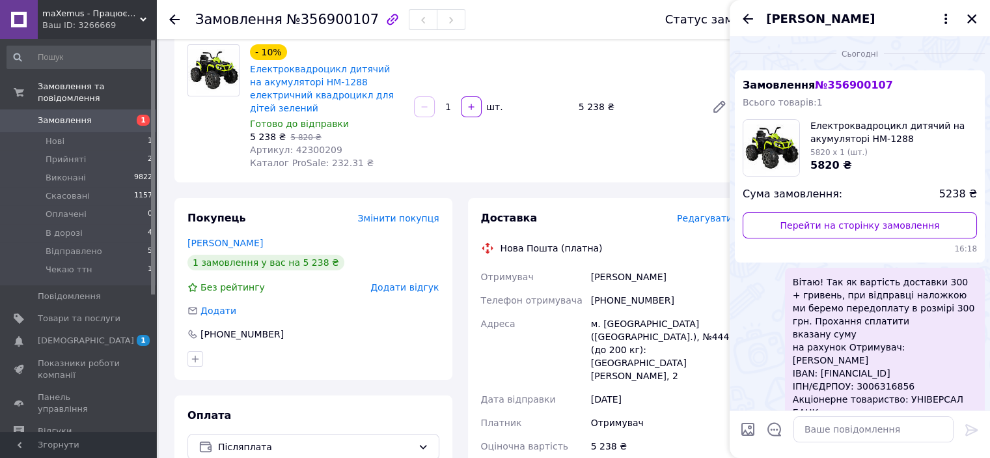
scroll to position [87, 0]
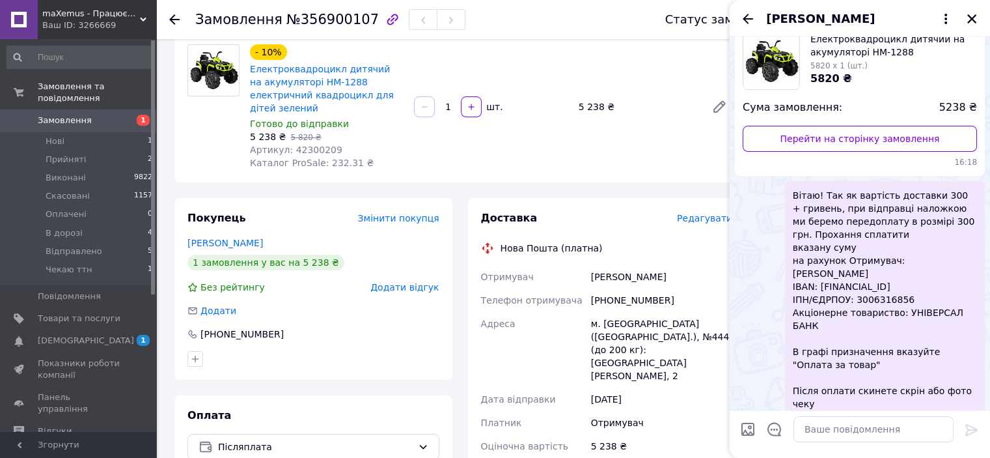
drag, startPoint x: 850, startPoint y: 279, endPoint x: 681, endPoint y: 346, distance: 181.8
click at [681, 346] on div "м. [GEOGRAPHIC_DATA] ([GEOGRAPHIC_DATA].), №444 (до 200 кг): [GEOGRAPHIC_DATA][…" at bounding box center [661, 349] width 146 height 75
click at [971, 20] on icon "Закрити" at bounding box center [971, 18] width 9 height 9
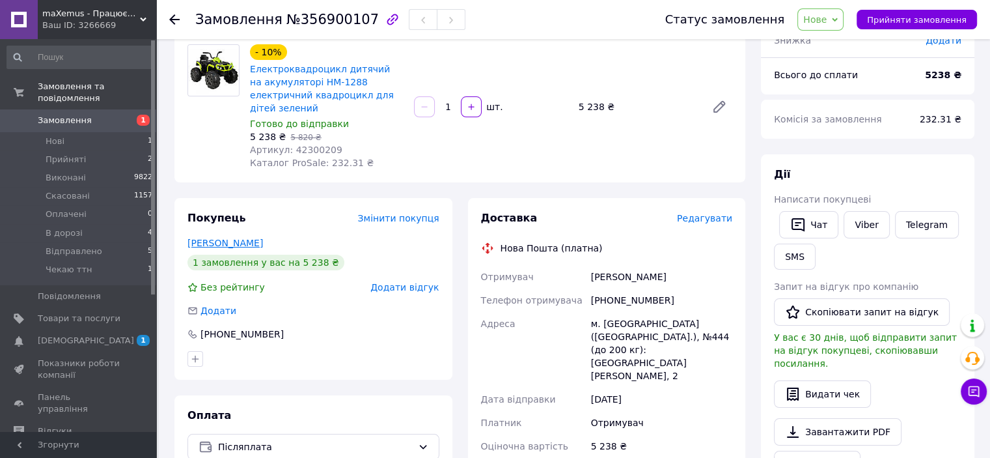
click at [228, 238] on link "[PERSON_NAME]" at bounding box center [224, 243] width 75 height 10
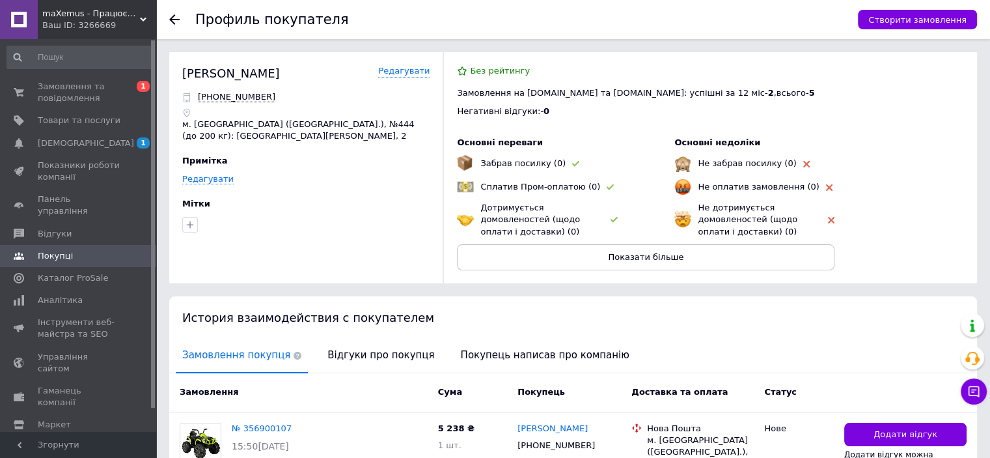
scroll to position [108, 0]
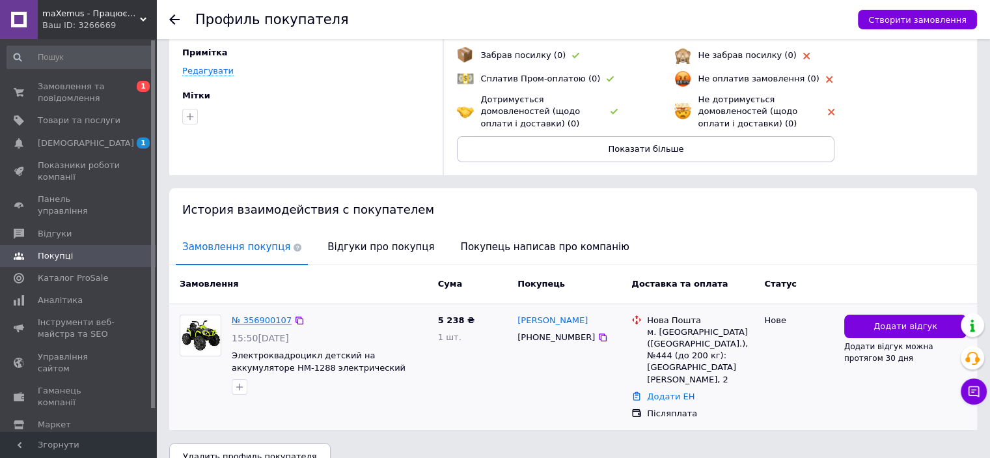
click at [259, 318] on link "№ 356900107" at bounding box center [262, 320] width 60 height 10
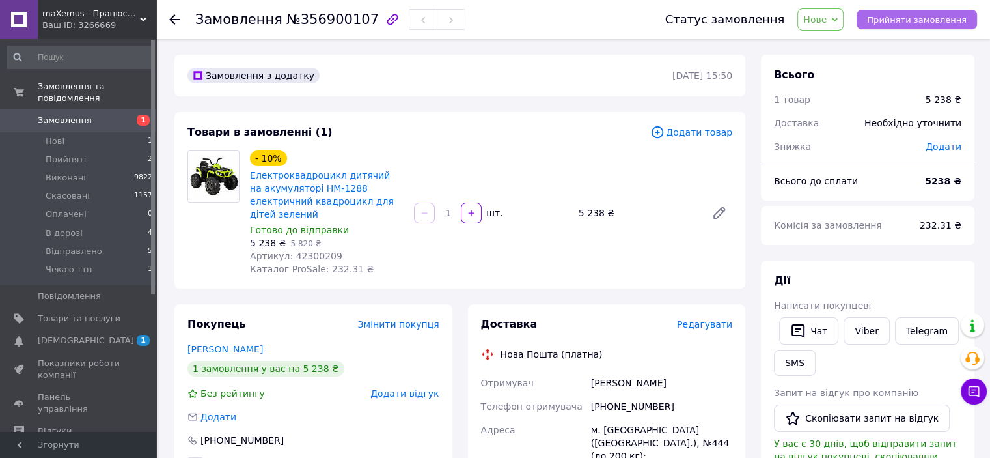
click at [888, 18] on span "Прийняти замовлення" at bounding box center [917, 20] width 100 height 10
click at [314, 251] on span "Артикул: 42300209" at bounding box center [296, 256] width 92 height 10
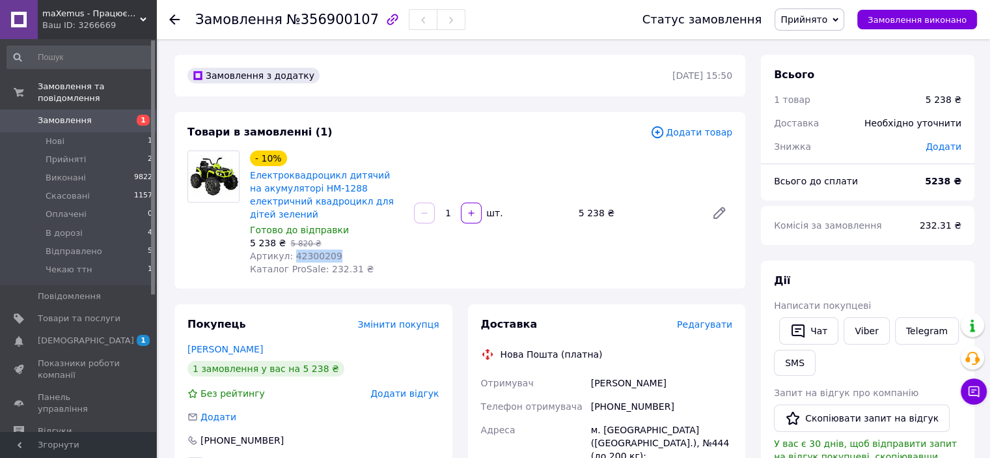
click at [314, 251] on span "Артикул: 42300209" at bounding box center [296, 256] width 92 height 10
copy span "42300209"
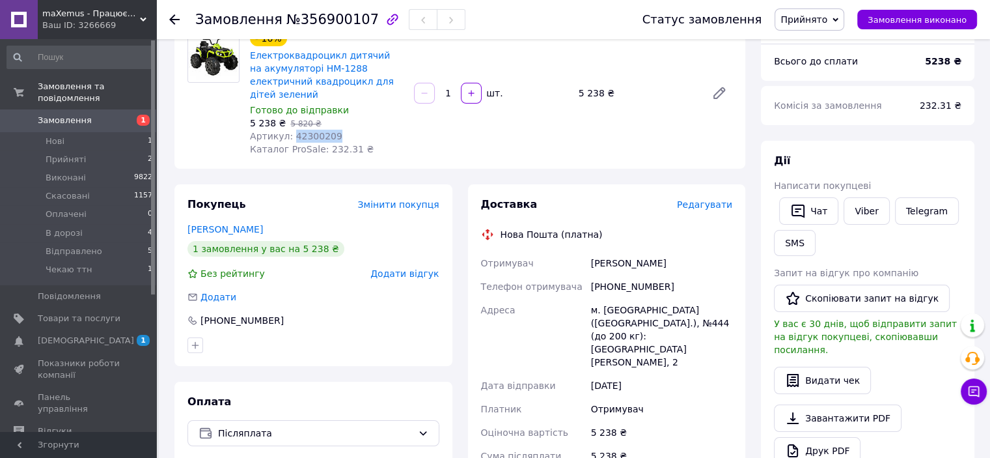
scroll to position [121, 0]
click at [605, 251] on div "[PERSON_NAME]" at bounding box center [661, 261] width 146 height 23
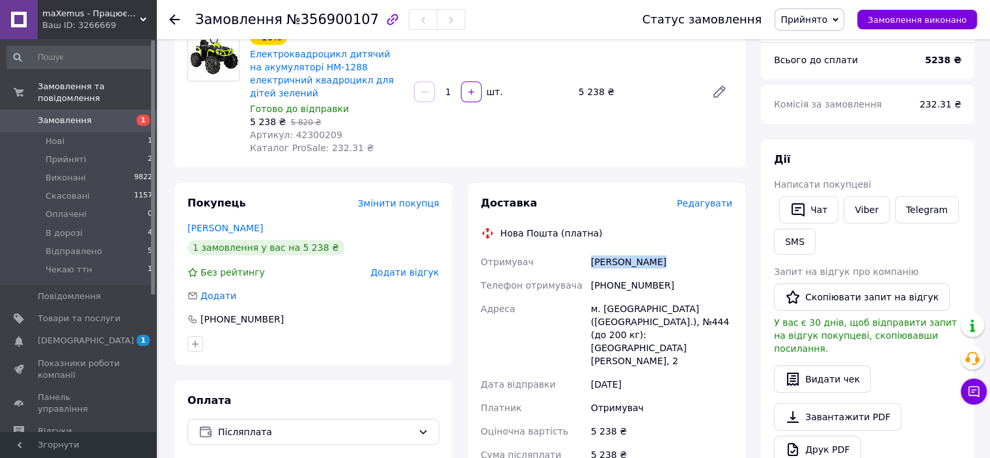
click at [605, 251] on div "[PERSON_NAME]" at bounding box center [661, 261] width 146 height 23
copy div "[PERSON_NAME]"
click at [608, 273] on div "[PHONE_NUMBER]" at bounding box center [661, 284] width 146 height 23
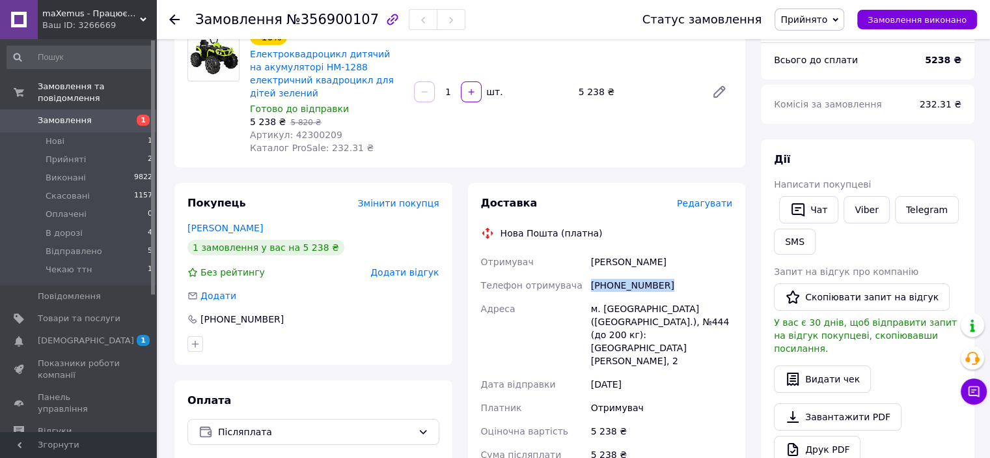
copy div "[PHONE_NUMBER]"
click at [107, 132] on li "Нові 1" at bounding box center [80, 141] width 160 height 18
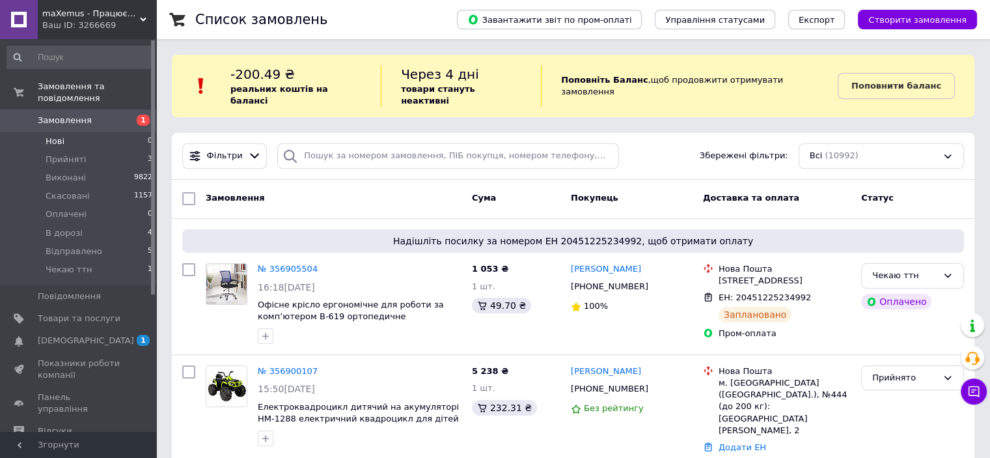
click at [107, 132] on li "Нові 0" at bounding box center [80, 141] width 160 height 18
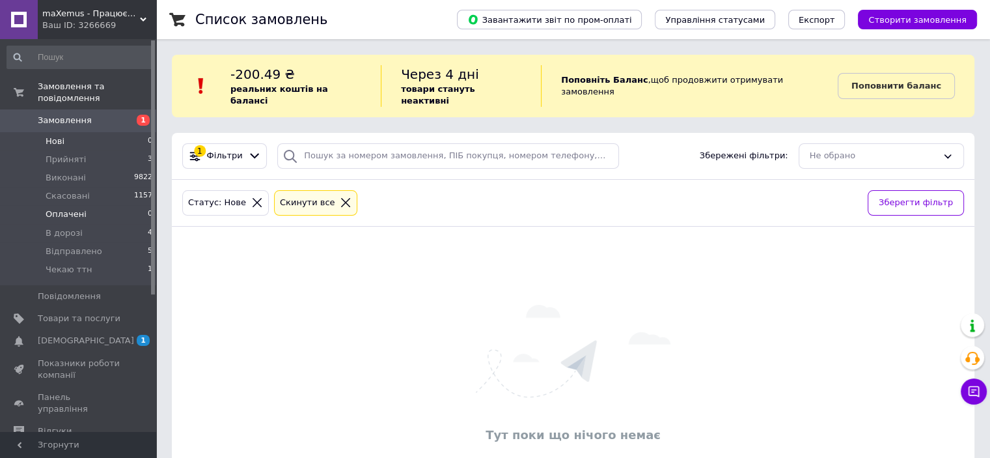
click at [83, 209] on li "Оплачені 0" at bounding box center [80, 214] width 160 height 18
click at [72, 154] on span "Прийняті" at bounding box center [66, 160] width 40 height 12
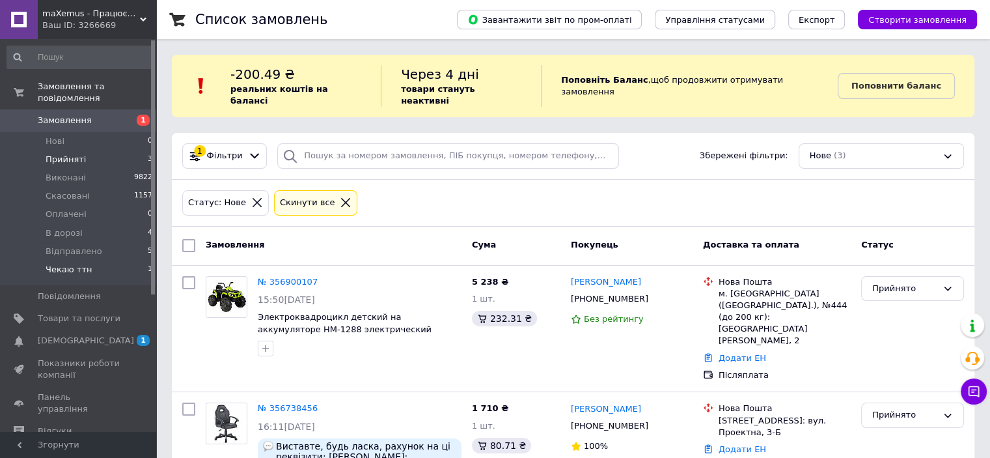
click at [107, 260] on li "Чекаю ттн 1" at bounding box center [80, 272] width 160 height 25
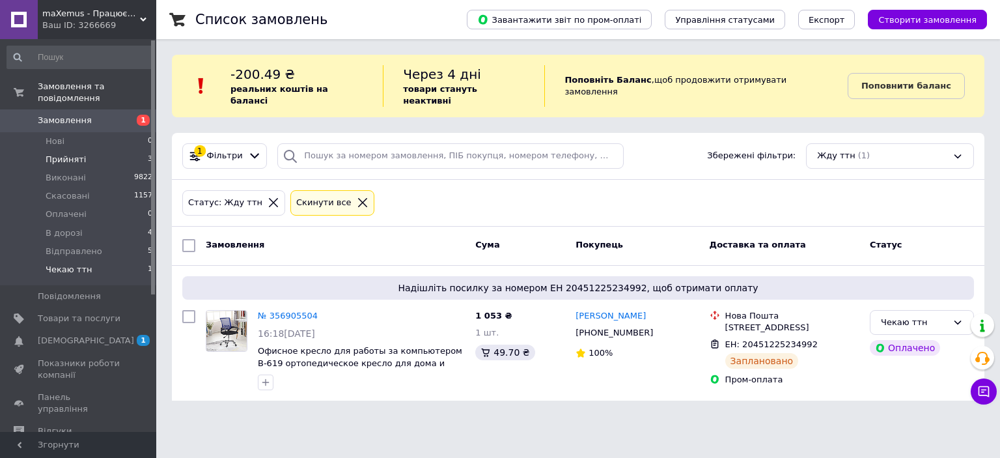
click at [94, 150] on li "Прийняті 3" at bounding box center [80, 159] width 160 height 18
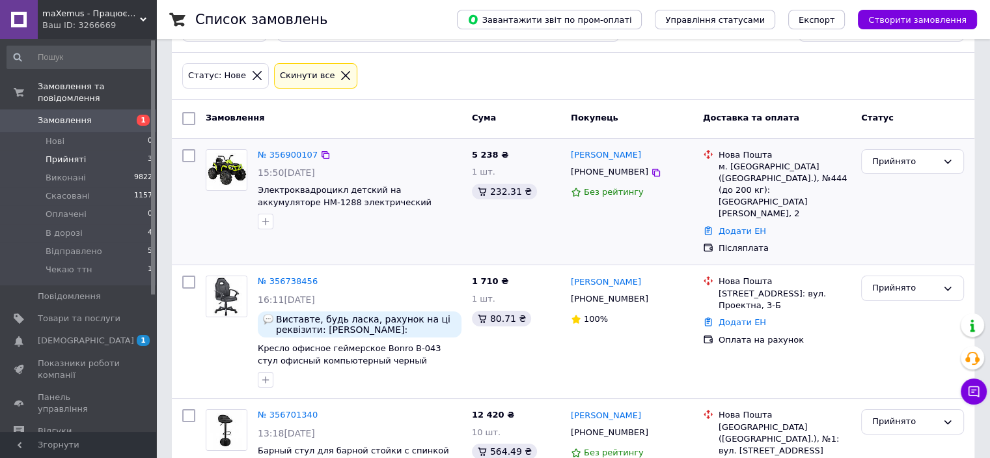
scroll to position [148, 0]
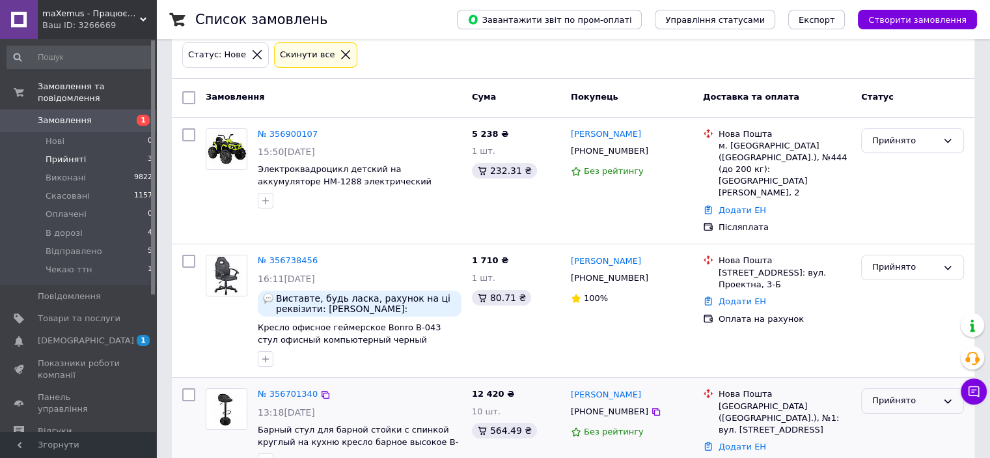
click at [879, 394] on div "Прийнято" at bounding box center [904, 401] width 65 height 14
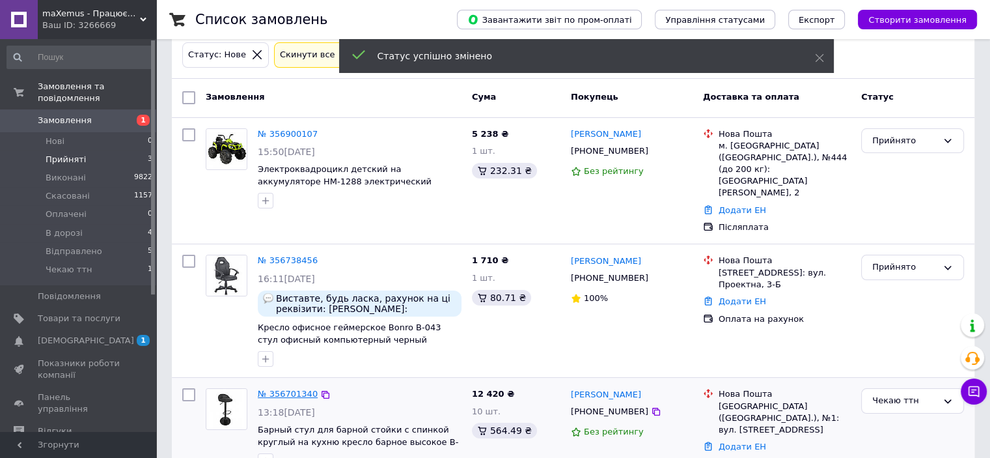
click at [289, 389] on link "№ 356701340" at bounding box center [288, 394] width 60 height 10
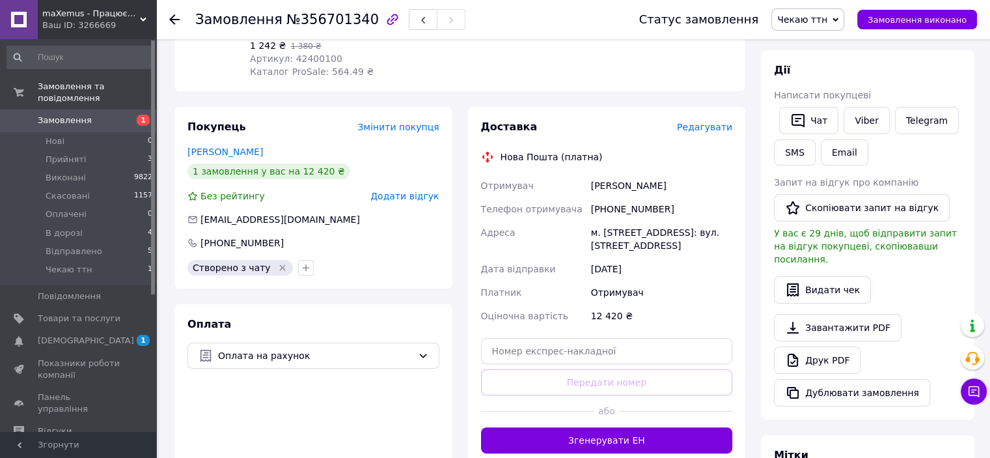
scroll to position [208, 0]
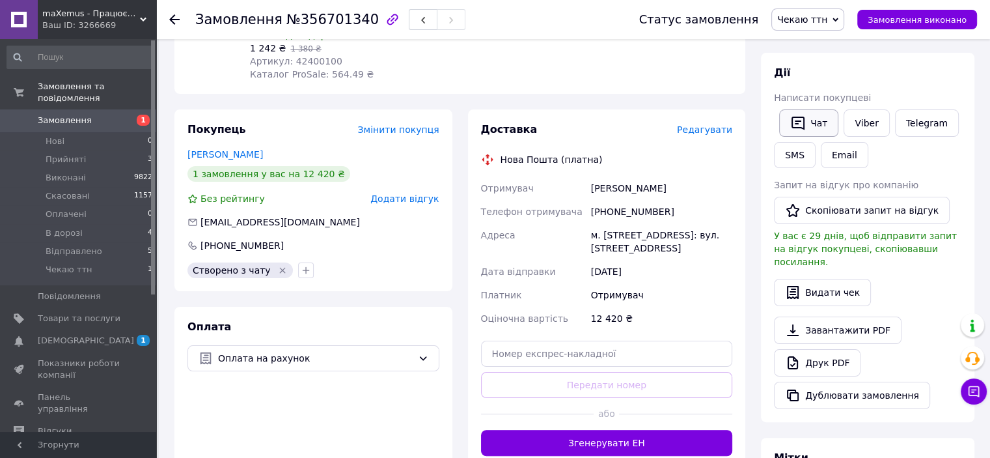
click at [817, 122] on button "Чат" at bounding box center [808, 122] width 59 height 27
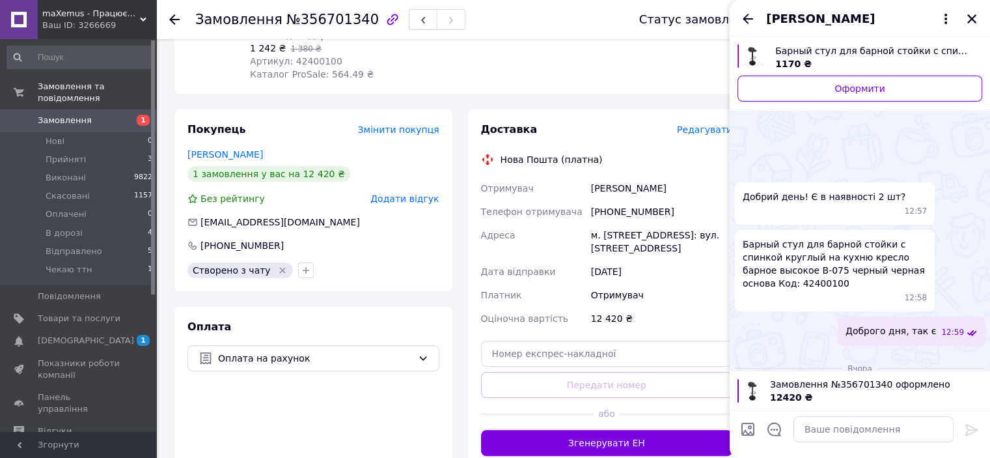
scroll to position [278, 0]
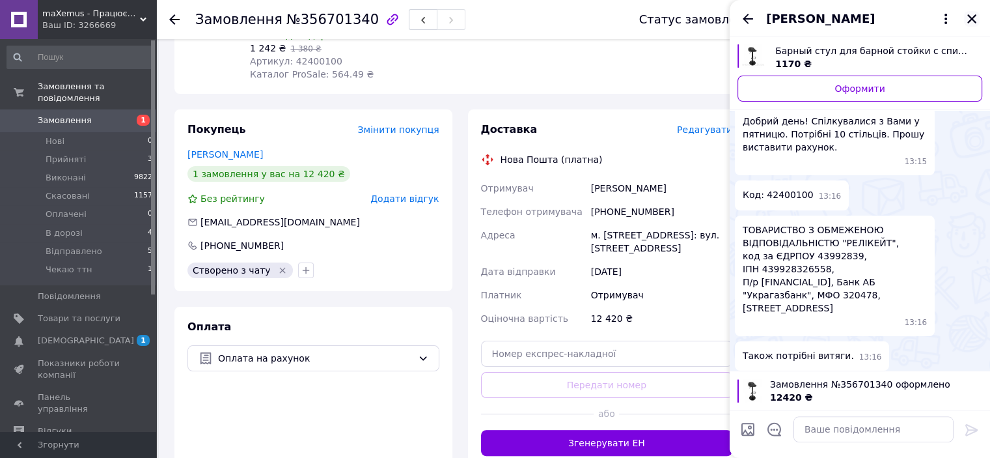
click at [972, 20] on icon "Закрити" at bounding box center [972, 19] width 12 height 12
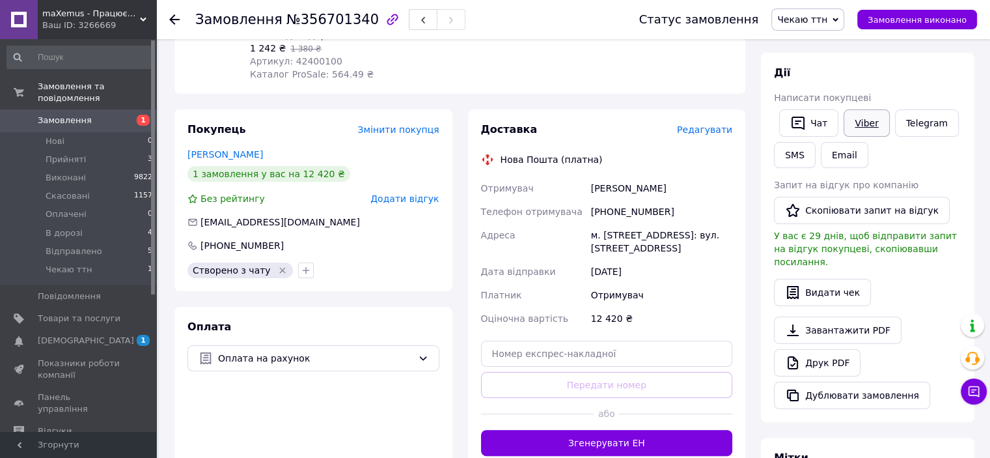
click at [864, 124] on link "Viber" at bounding box center [866, 122] width 46 height 27
click at [411, 409] on div "Оплата Оплата на рахунок" at bounding box center [313, 388] width 278 height 162
click at [115, 150] on li "Прийняті 3" at bounding box center [80, 159] width 160 height 18
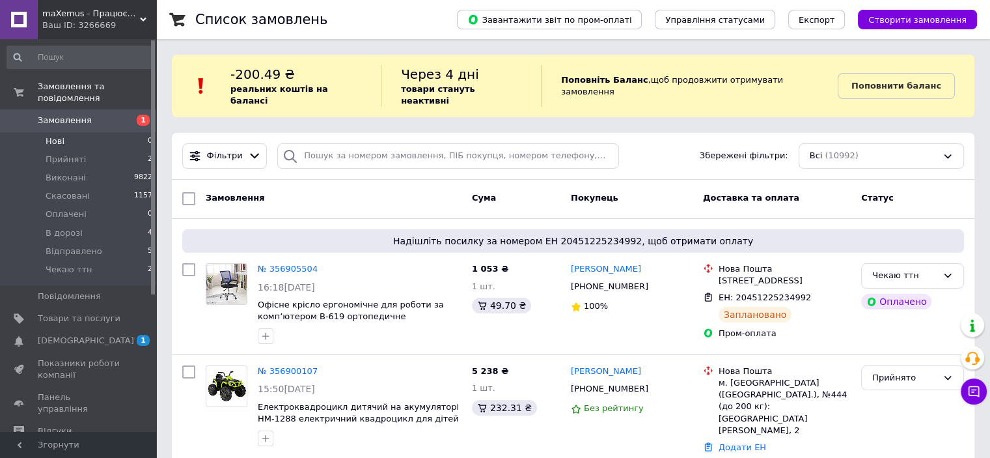
click at [68, 133] on li "Нові 0" at bounding box center [80, 141] width 160 height 18
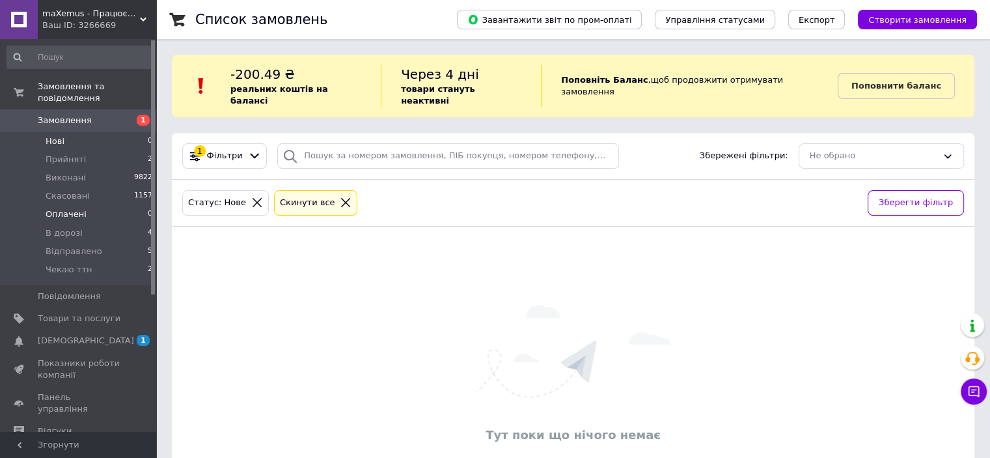
click at [62, 208] on span "Оплачені" at bounding box center [66, 214] width 41 height 12
click at [70, 154] on span "Прийняті" at bounding box center [66, 160] width 40 height 12
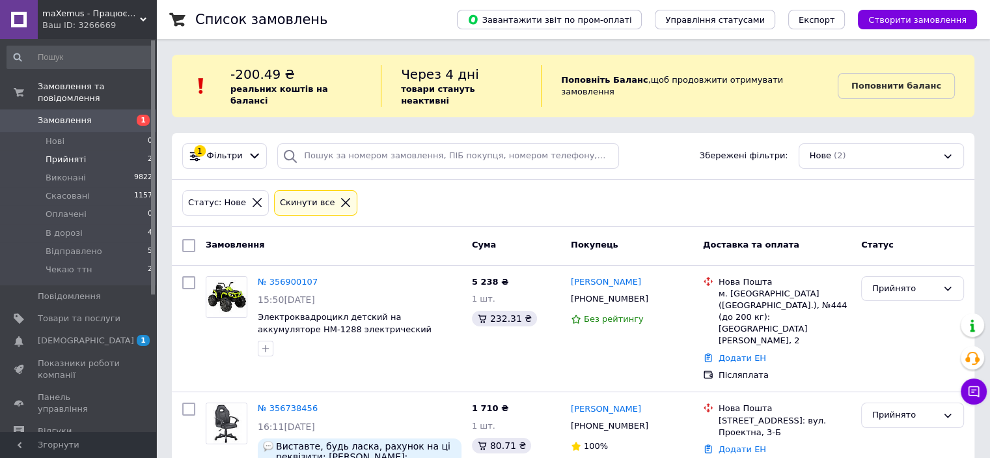
scroll to position [46, 0]
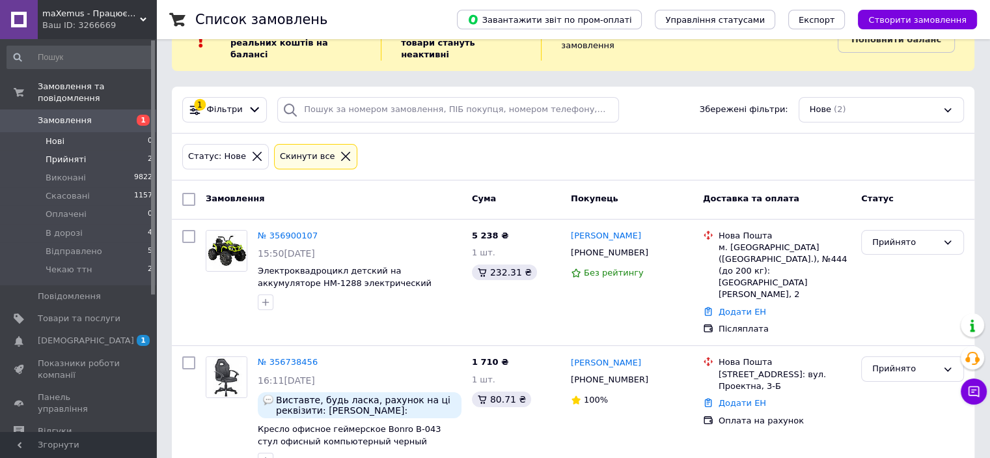
click at [55, 137] on li "Нові 0" at bounding box center [80, 141] width 160 height 18
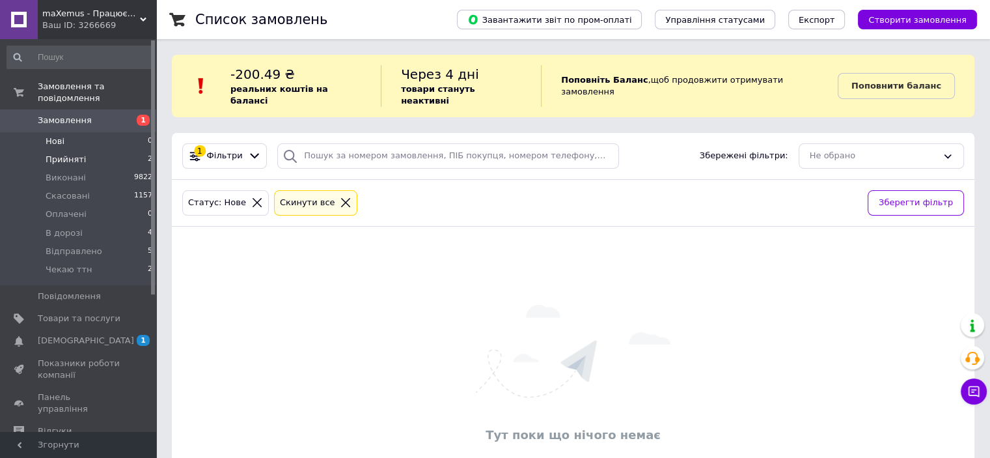
click at [65, 154] on span "Прийняті" at bounding box center [66, 160] width 40 height 12
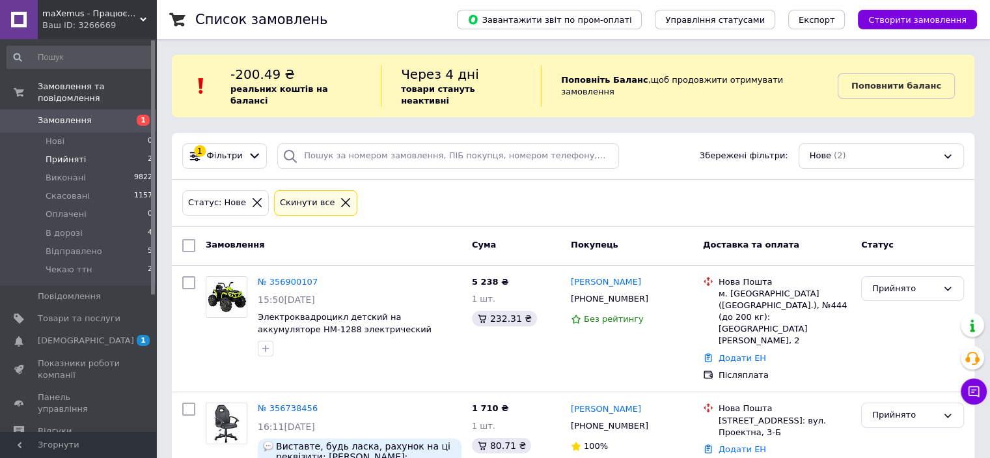
scroll to position [46, 0]
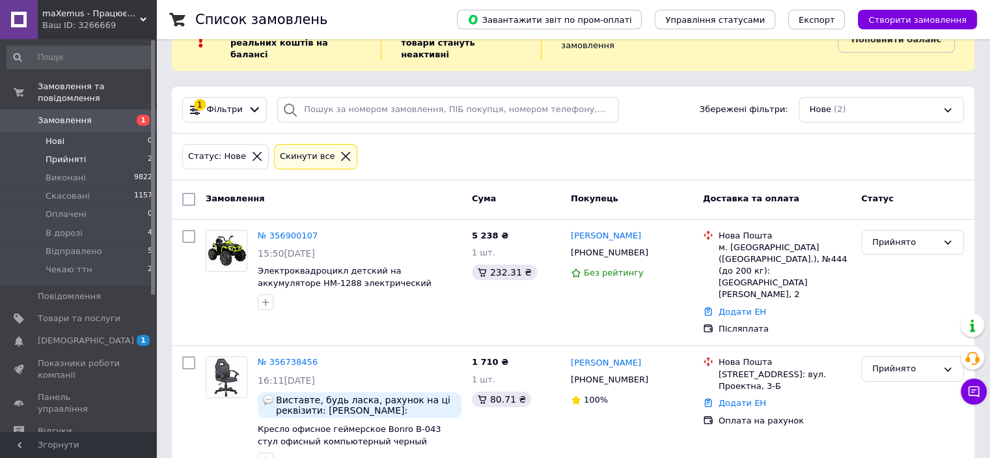
click at [83, 132] on li "Нові 0" at bounding box center [80, 141] width 160 height 18
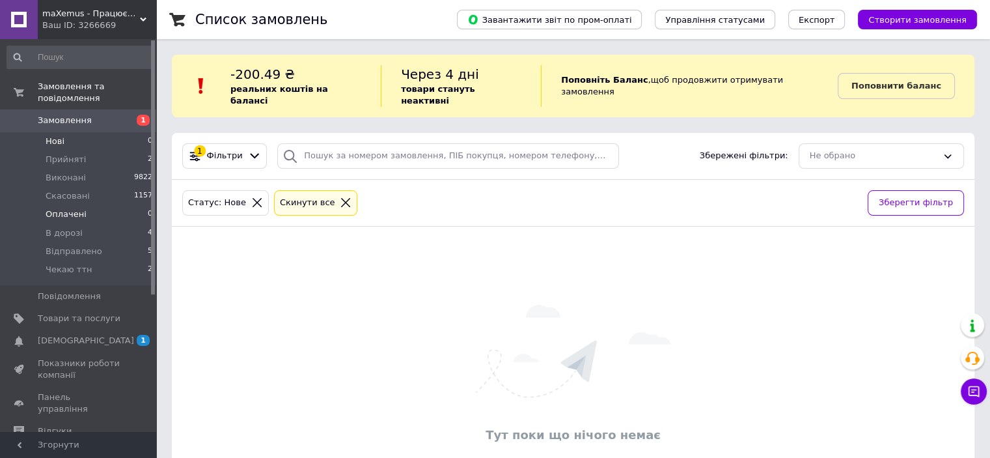
click at [70, 208] on span "Оплачені" at bounding box center [66, 214] width 41 height 12
click at [78, 132] on li "Нові 0" at bounding box center [80, 141] width 160 height 18
click at [75, 154] on span "Прийняті" at bounding box center [66, 160] width 40 height 12
